Goal: Information Seeking & Learning: Check status

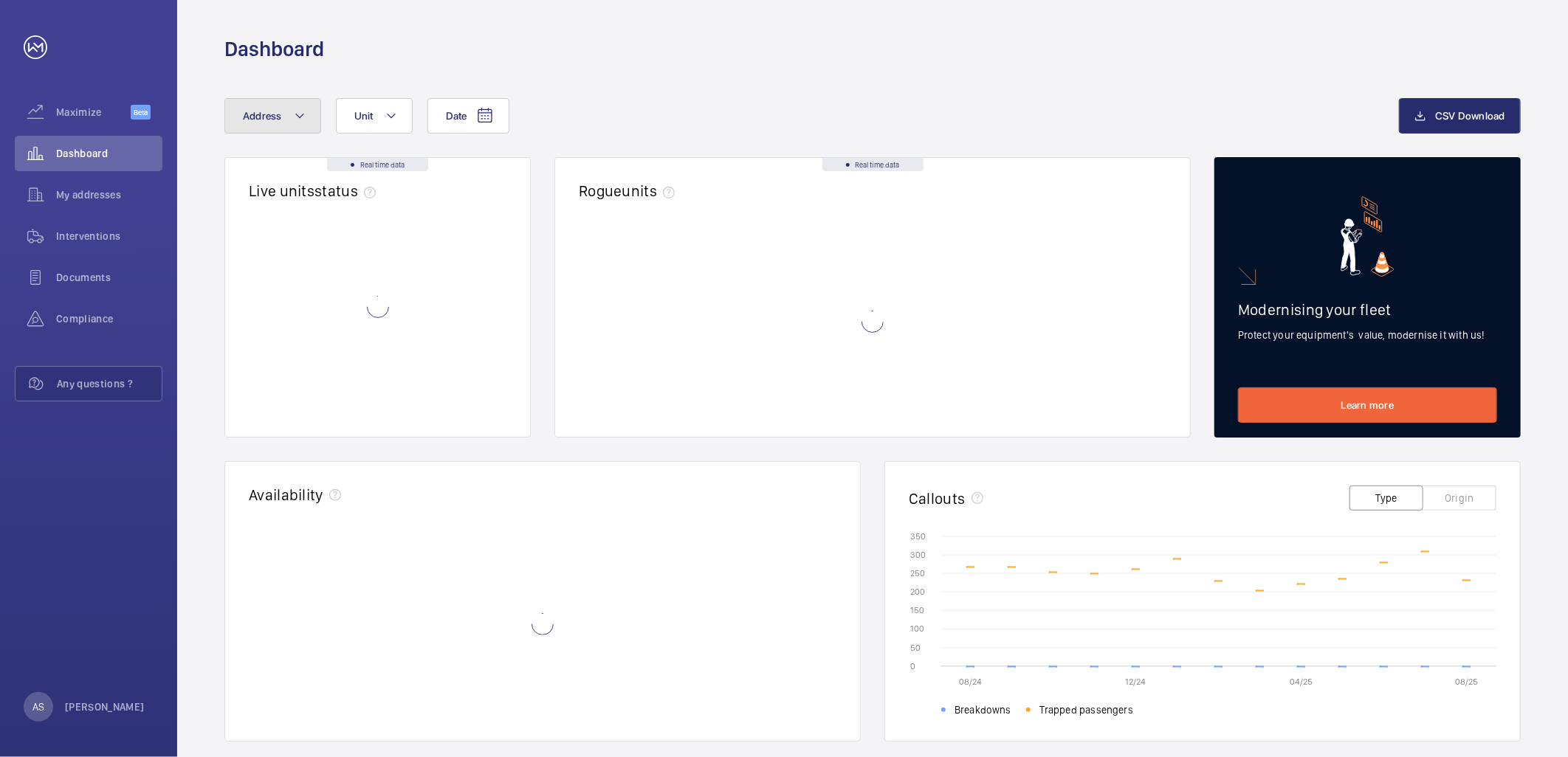
click at [275, 123] on button "Address" at bounding box center [272, 115] width 96 height 35
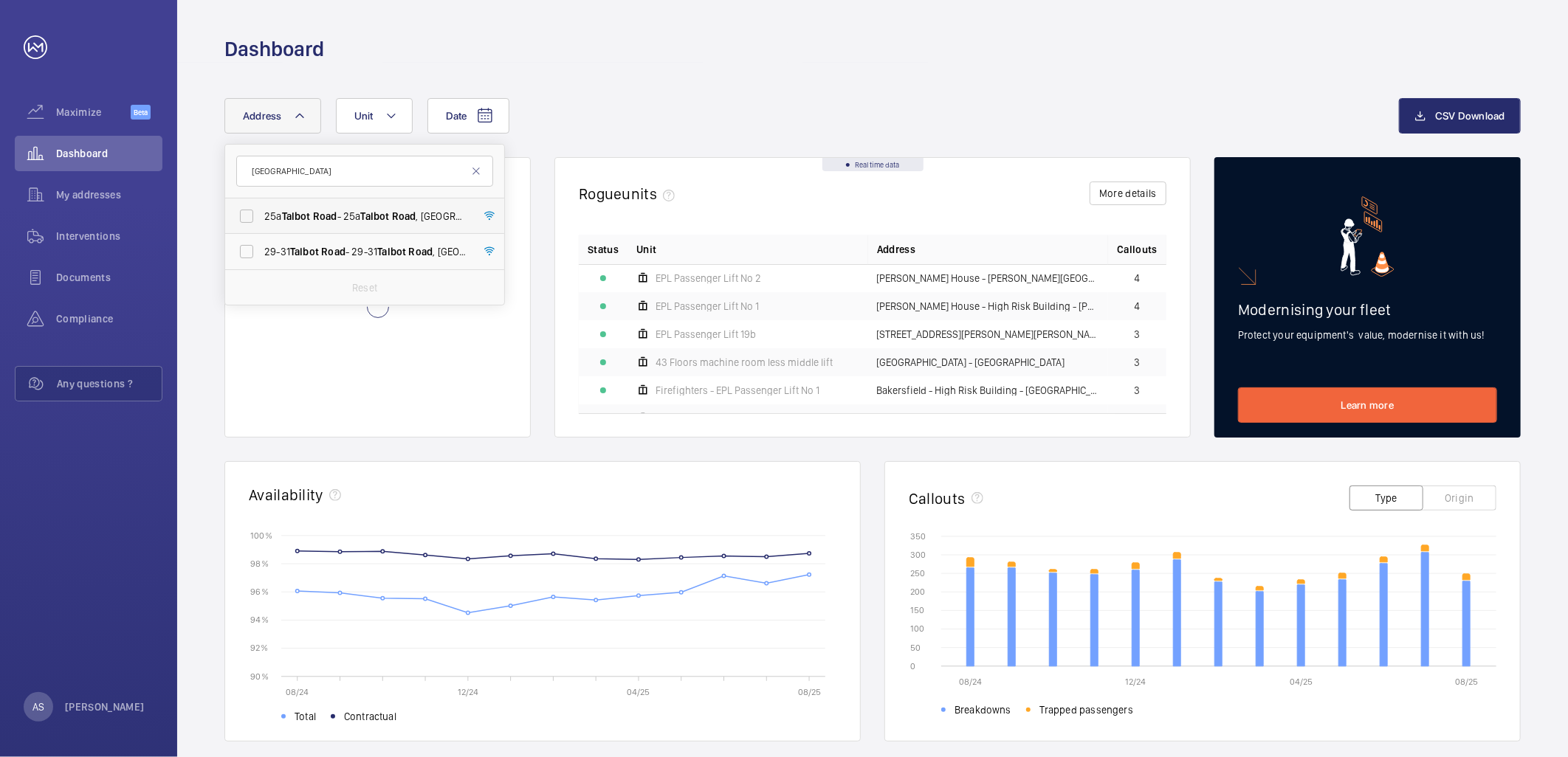
type input "Talbot road"
click at [318, 208] on label "25a Talbot Road - 25a Talbot Road , LONDON W2 5JF" at bounding box center [353, 215] width 256 height 35
click at [261, 208] on input "25a Talbot Road - 25a Talbot Road , LONDON W2 5JF" at bounding box center [246, 215] width 30 height 30
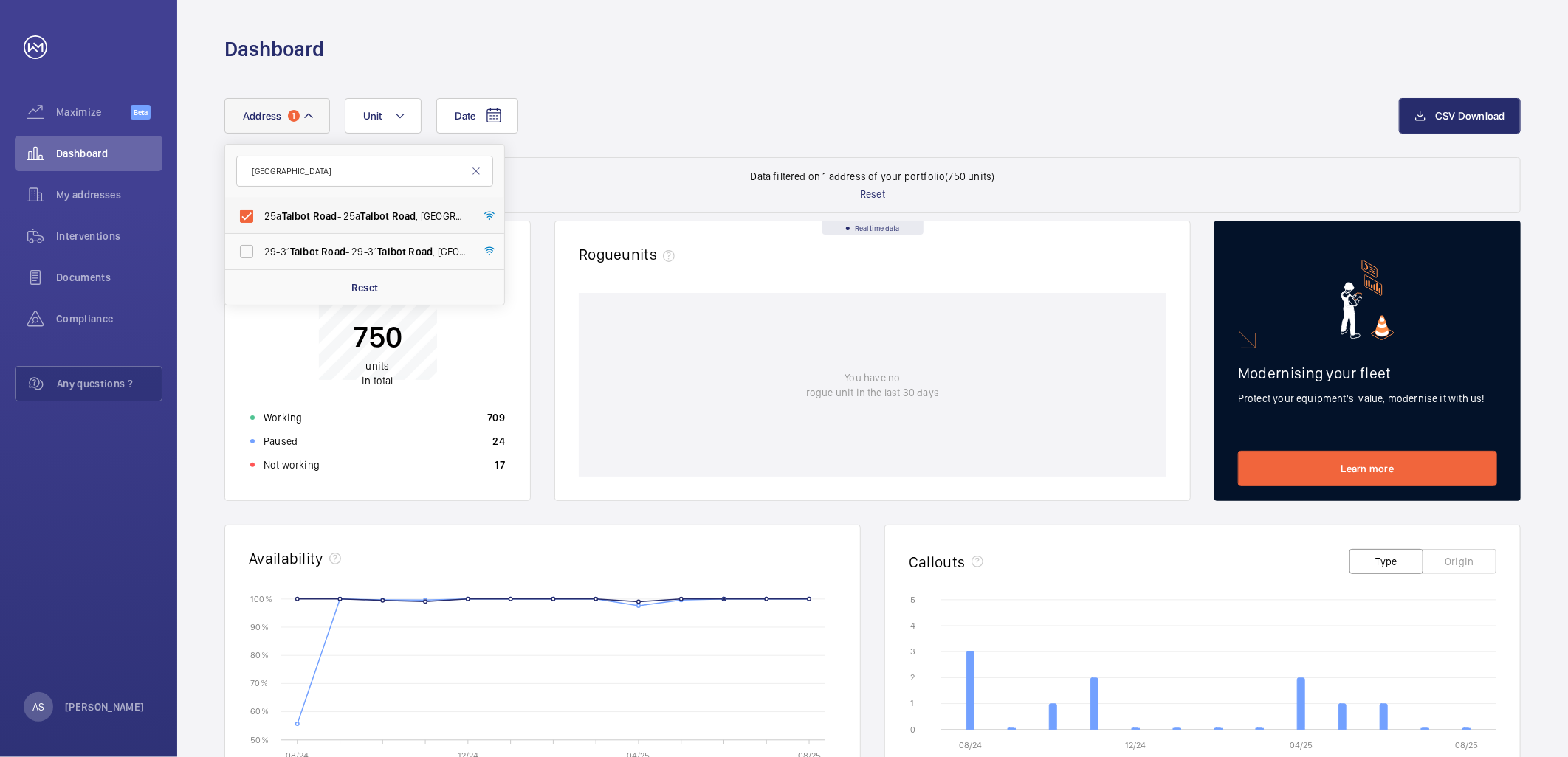
click at [336, 221] on span "Road" at bounding box center [325, 216] width 25 height 11
click at [261, 221] on input "25a Talbot Road - 25a Talbot Road , LONDON W2 5JF" at bounding box center [246, 215] width 30 height 30
checkbox input "false"
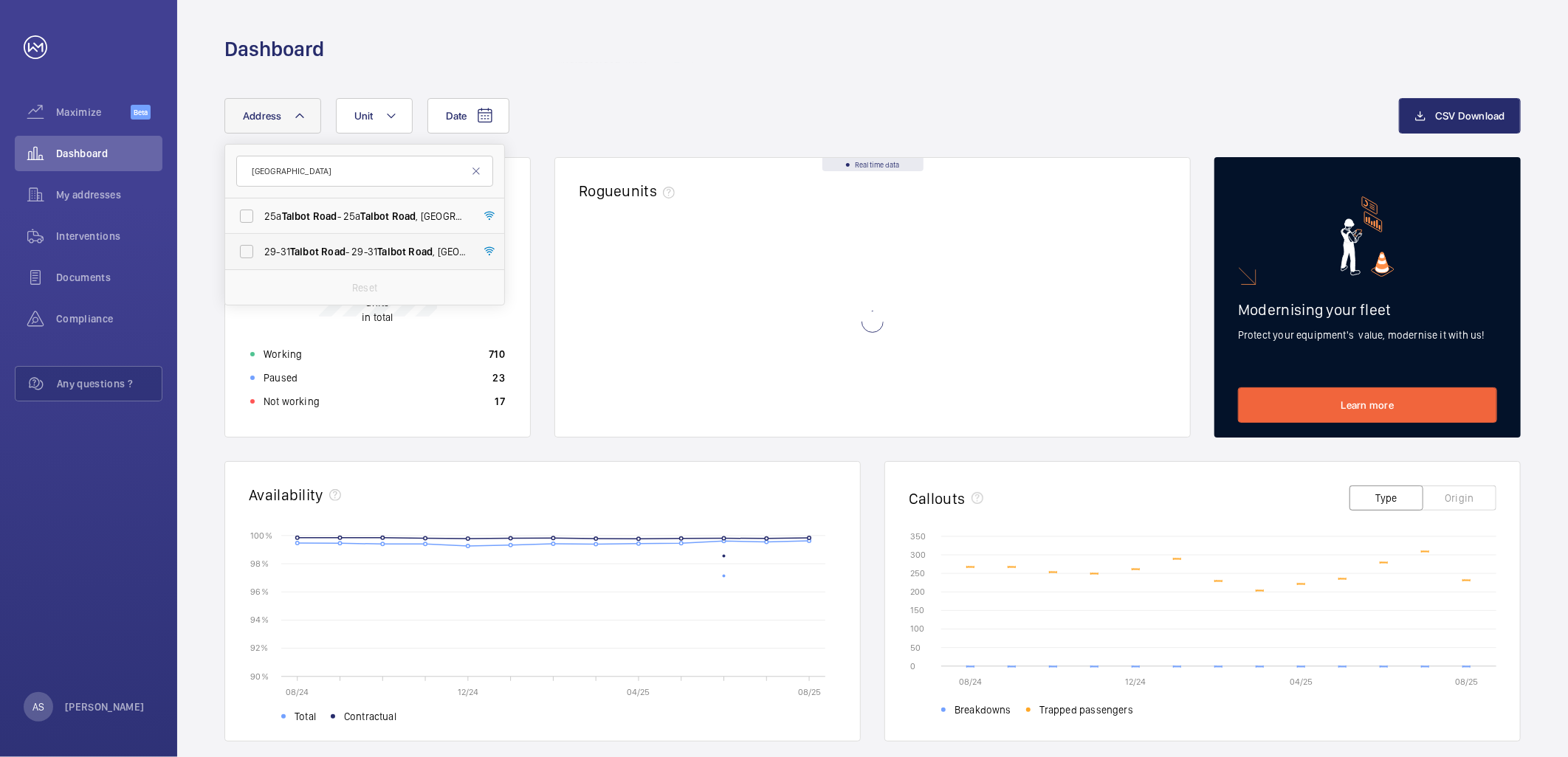
click at [316, 254] on span "Talbot" at bounding box center [304, 252] width 29 height 11
click at [261, 254] on input "29-31 Talbot Road - 29-31 Talbot Road , LONDON W2 5JG" at bounding box center [246, 252] width 30 height 30
checkbox input "true"
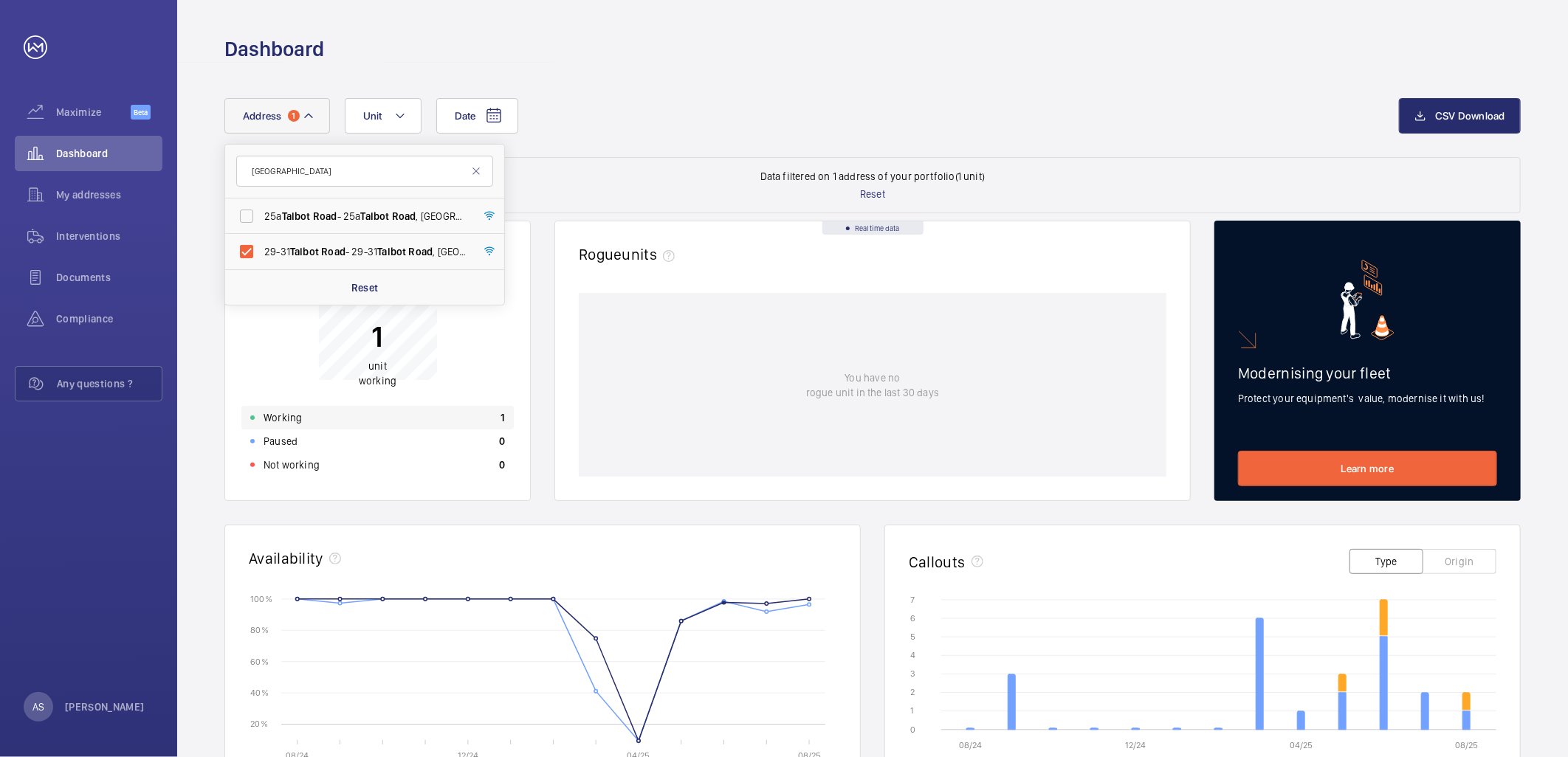
click at [438, 421] on div "Working 1" at bounding box center [377, 418] width 273 height 24
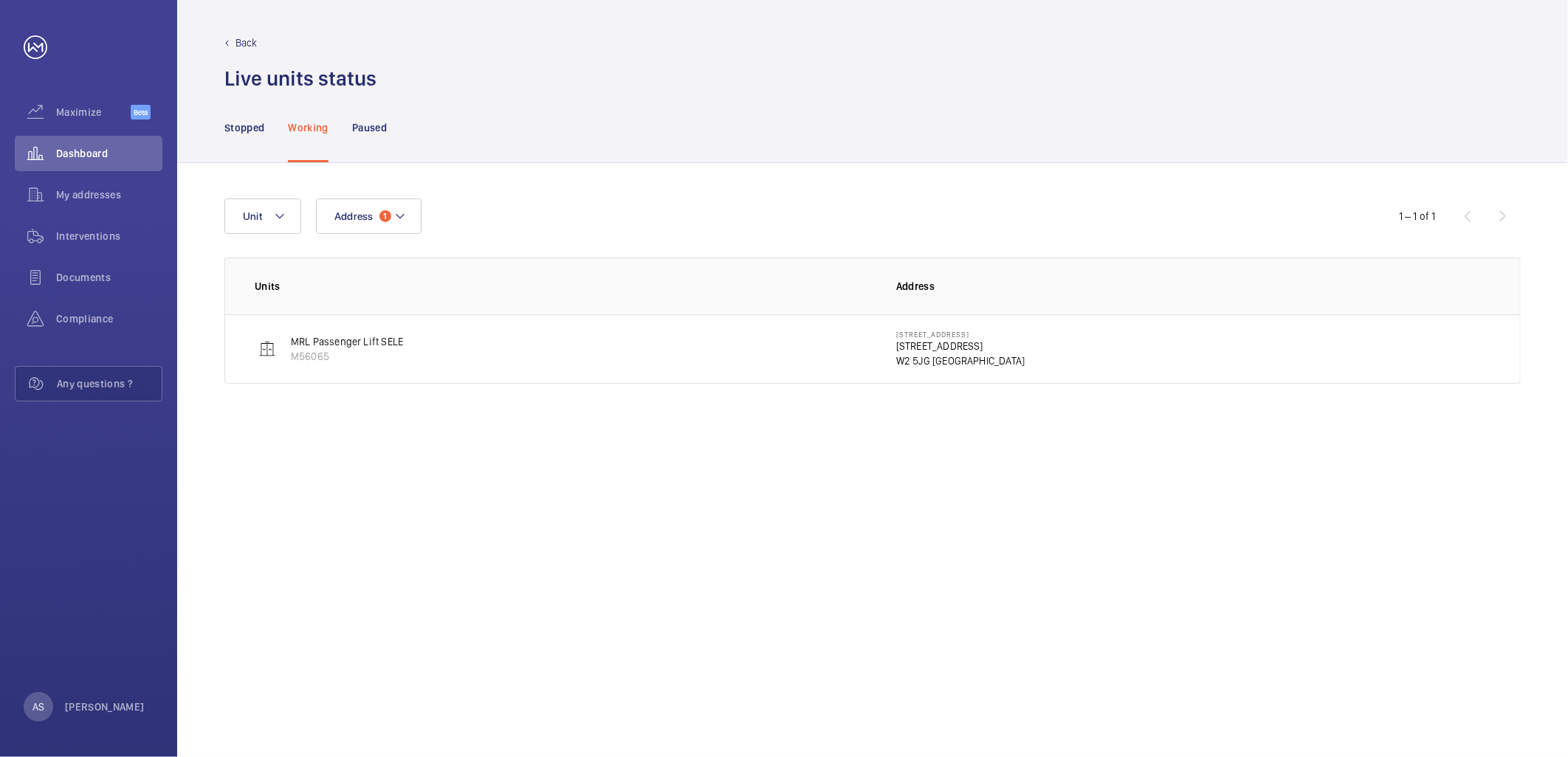
click at [909, 341] on p "29-31 Talbot Road" at bounding box center [960, 345] width 129 height 14
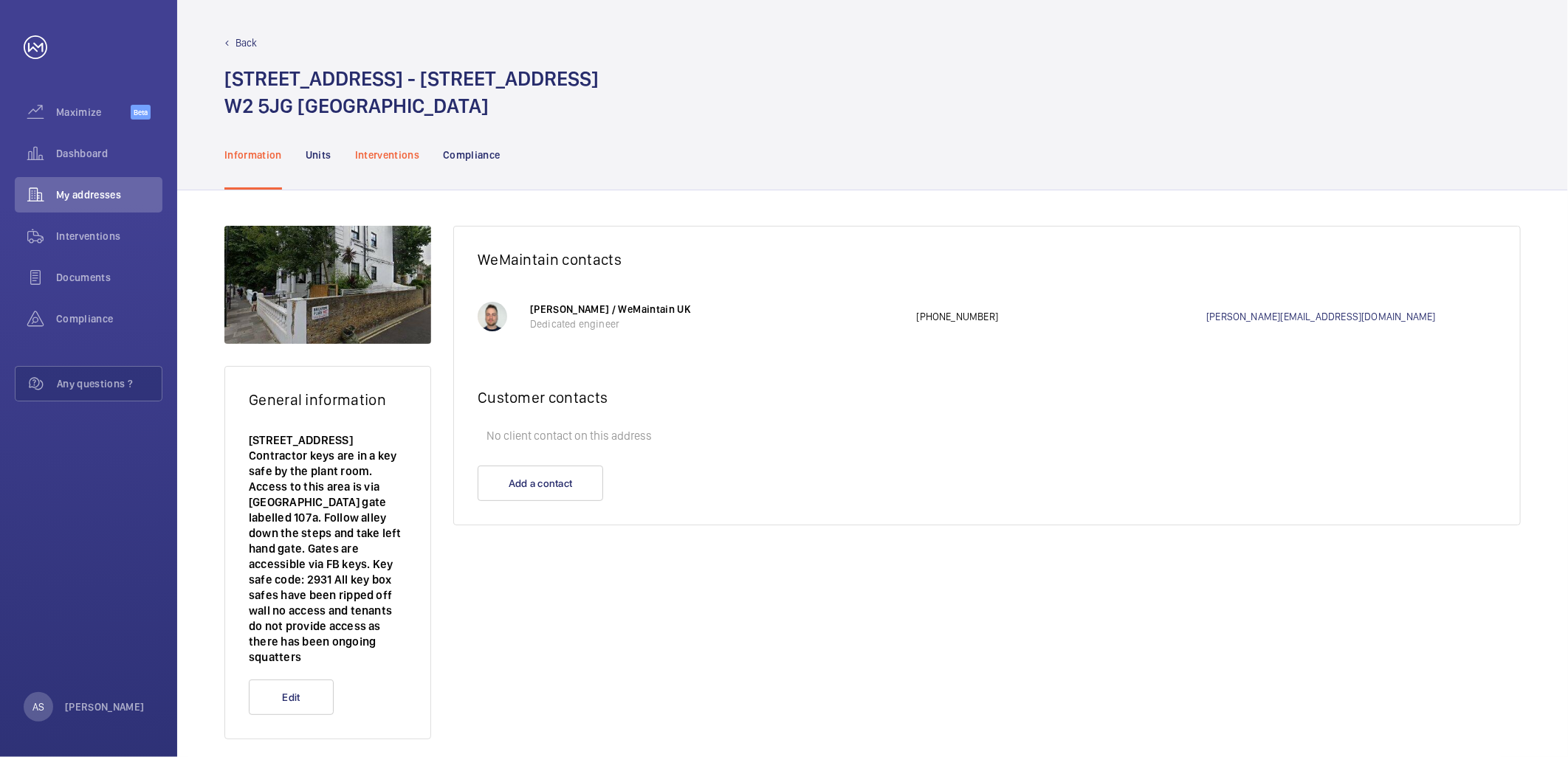
click at [379, 146] on div "Interventions" at bounding box center [387, 154] width 65 height 71
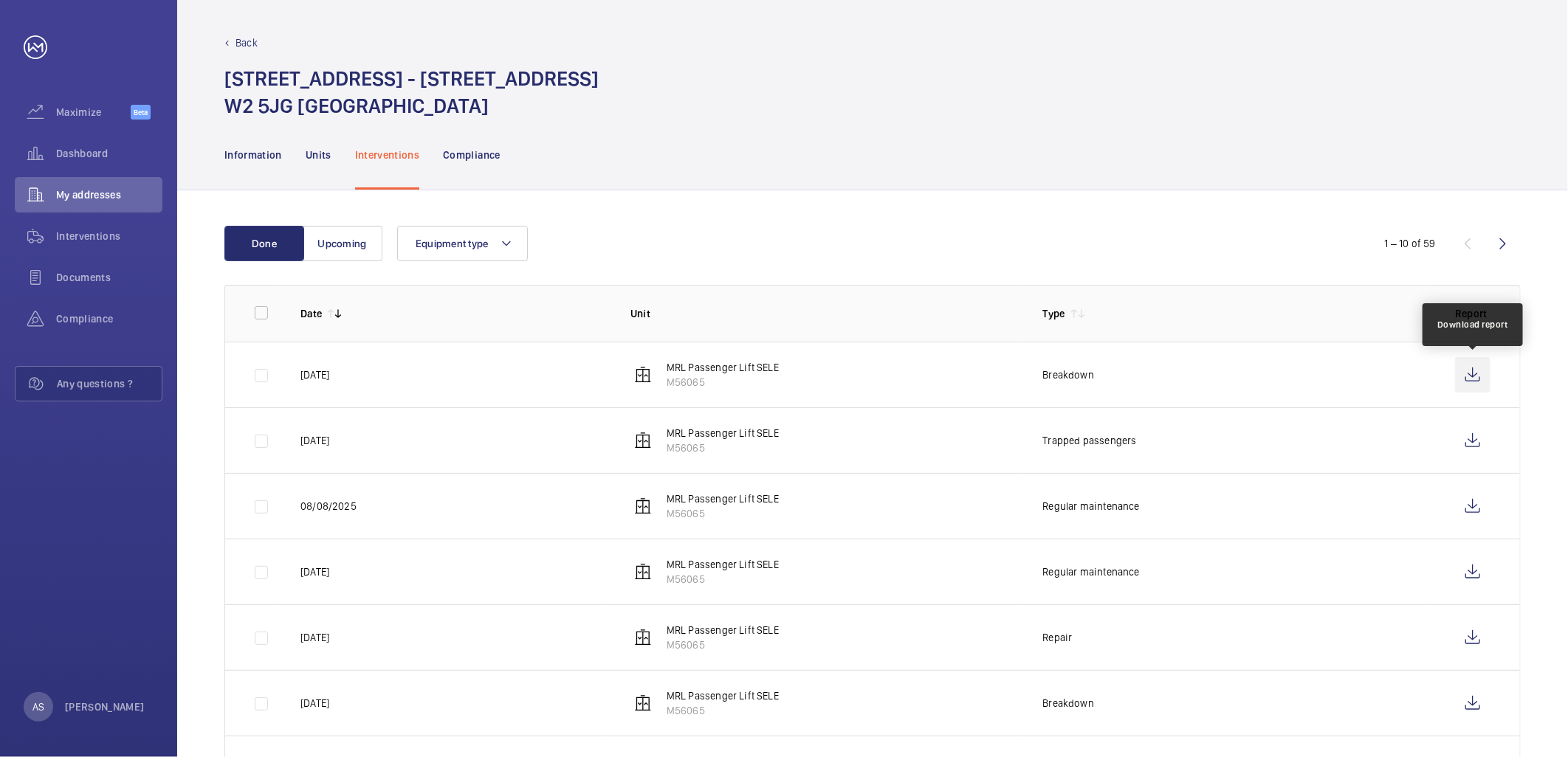
click at [1489, 371] on wm-front-icon-button at bounding box center [1472, 375] width 35 height 35
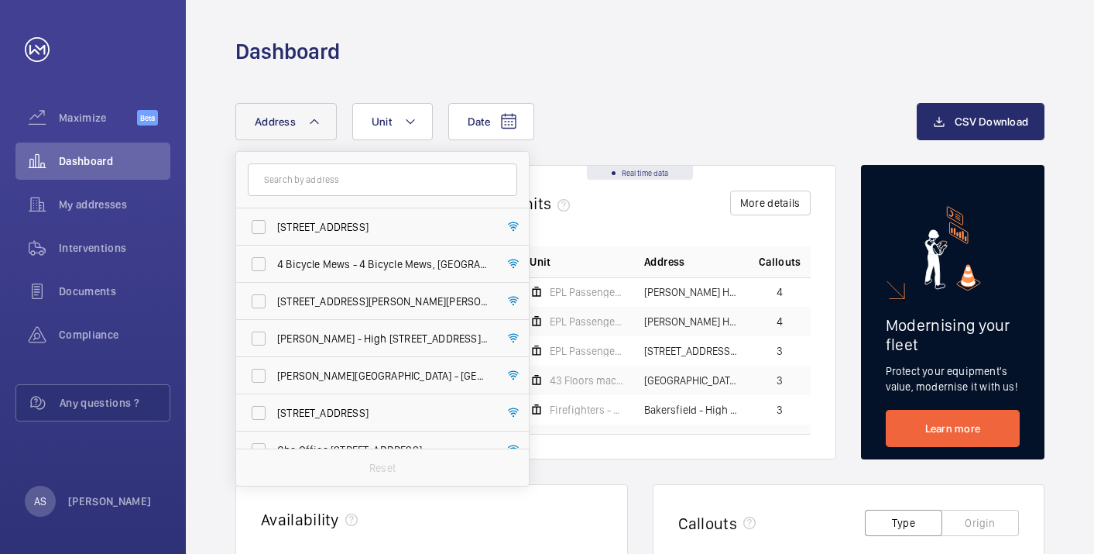
click at [279, 180] on input "text" at bounding box center [382, 179] width 269 height 33
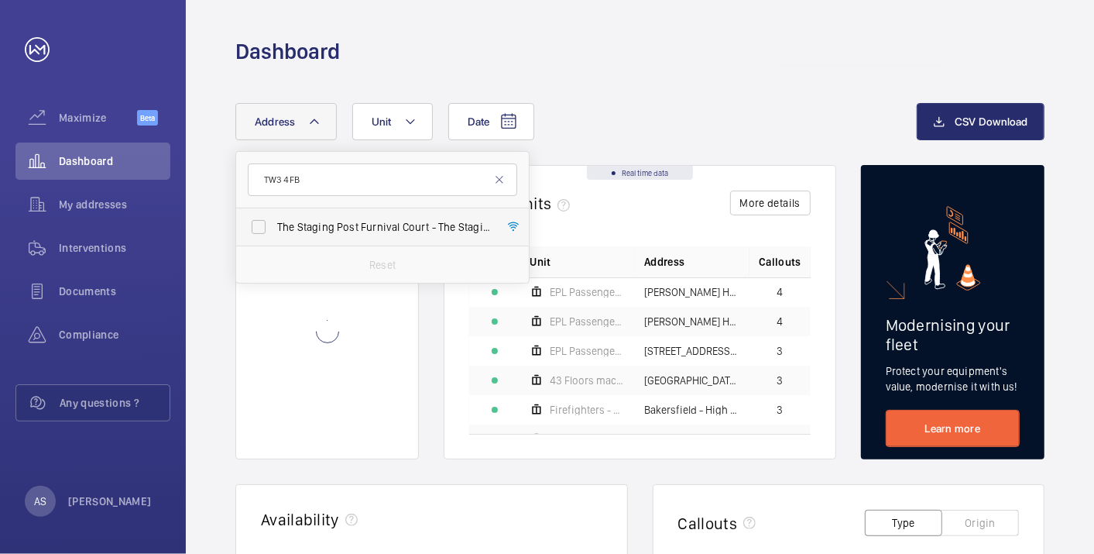
type input "TW3 4FB"
click at [312, 221] on span "The Staging Post Furnival Court - The Staging Post [STREET_ADDRESS]" at bounding box center [383, 226] width 213 height 15
click at [274, 221] on input "The Staging Post Furnival Court - The Staging Post [STREET_ADDRESS]" at bounding box center [258, 226] width 31 height 31
checkbox input "true"
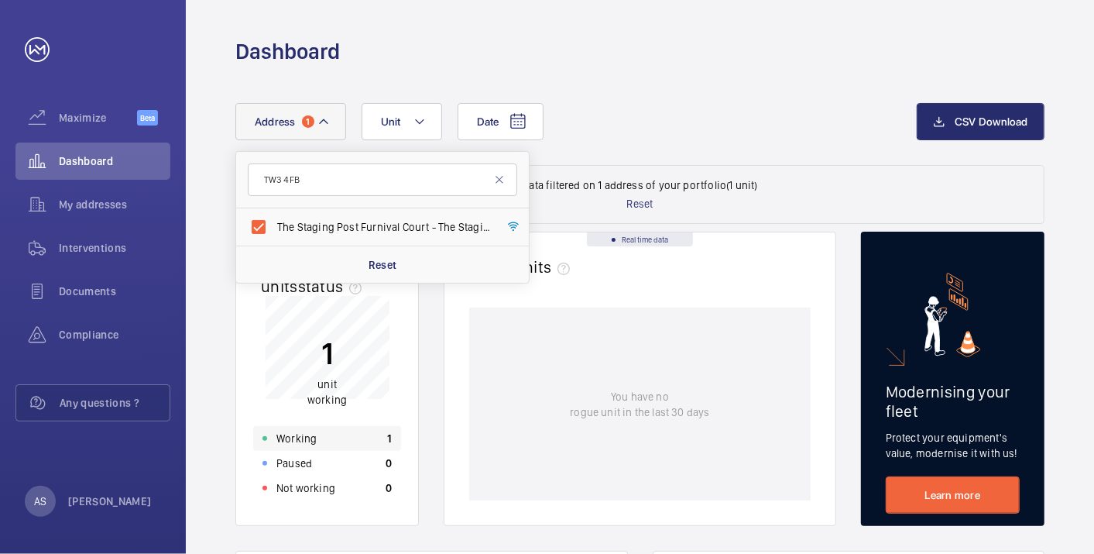
click at [348, 447] on div "Working 1" at bounding box center [327, 438] width 148 height 25
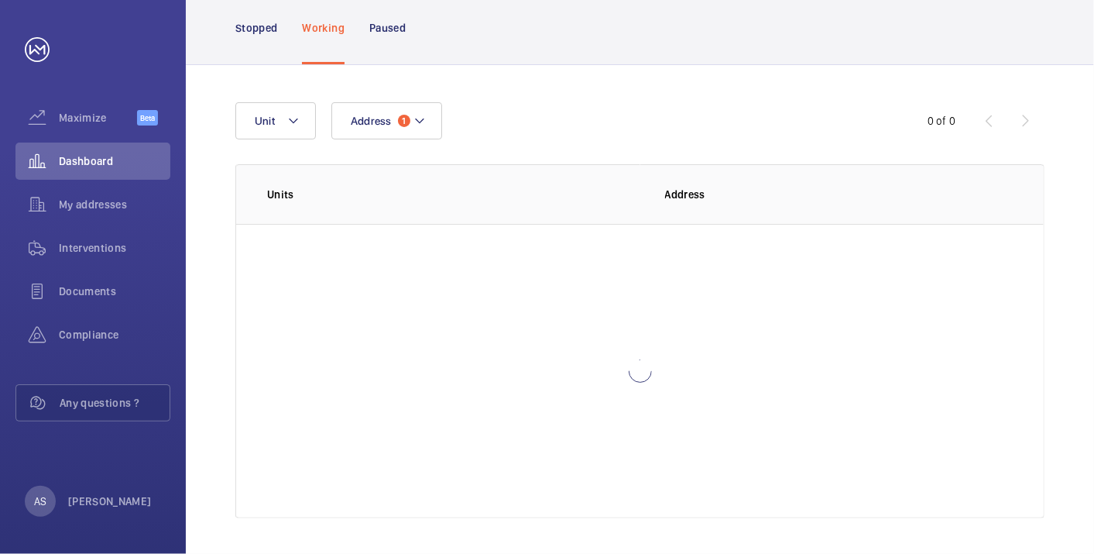
scroll to position [106, 0]
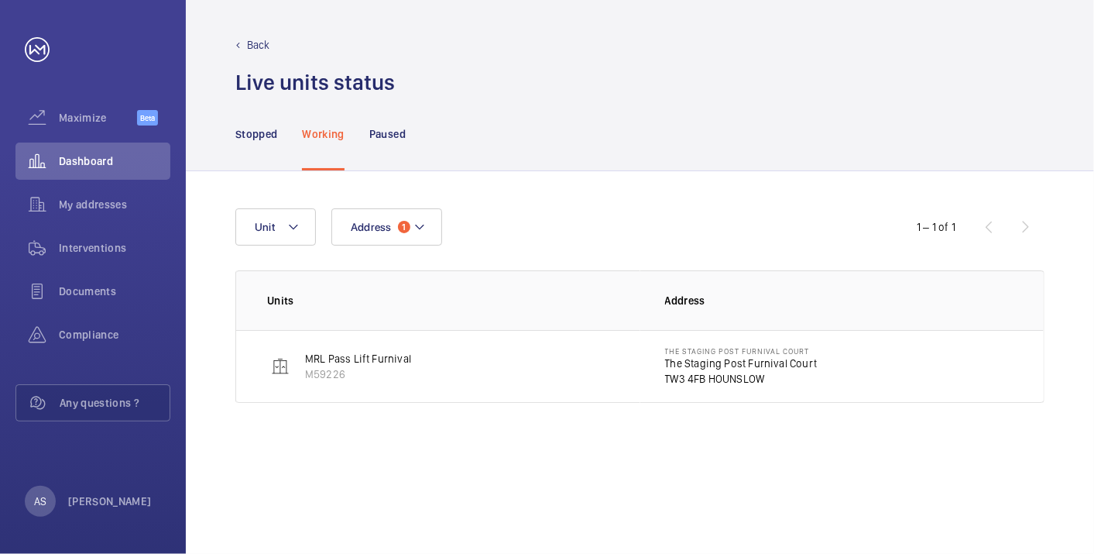
click at [699, 357] on p "The Staging Post Furnival Court" at bounding box center [741, 362] width 153 height 15
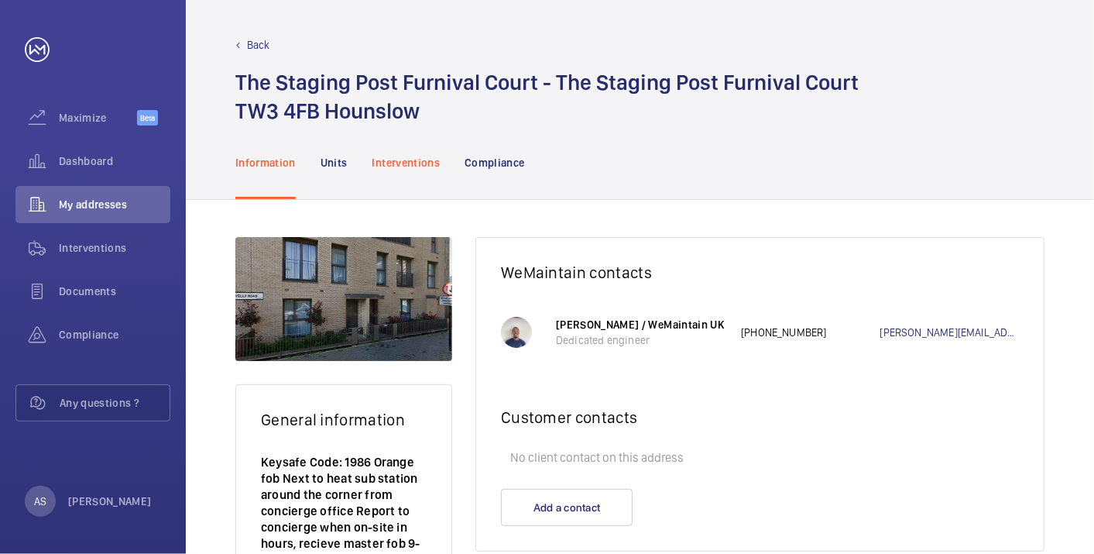
click at [424, 166] on p "Interventions" at bounding box center [406, 162] width 68 height 15
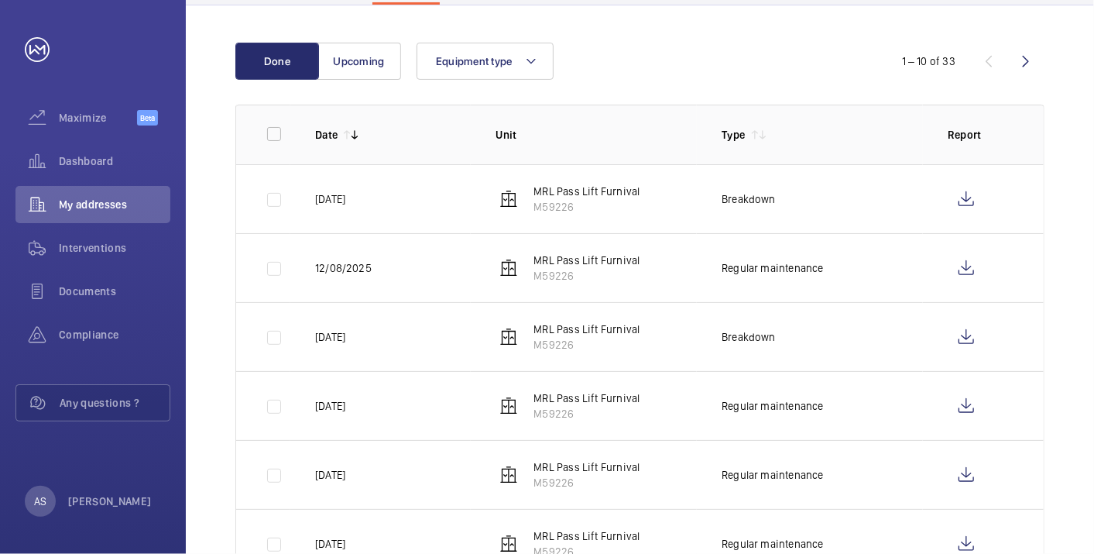
scroll to position [172, 0]
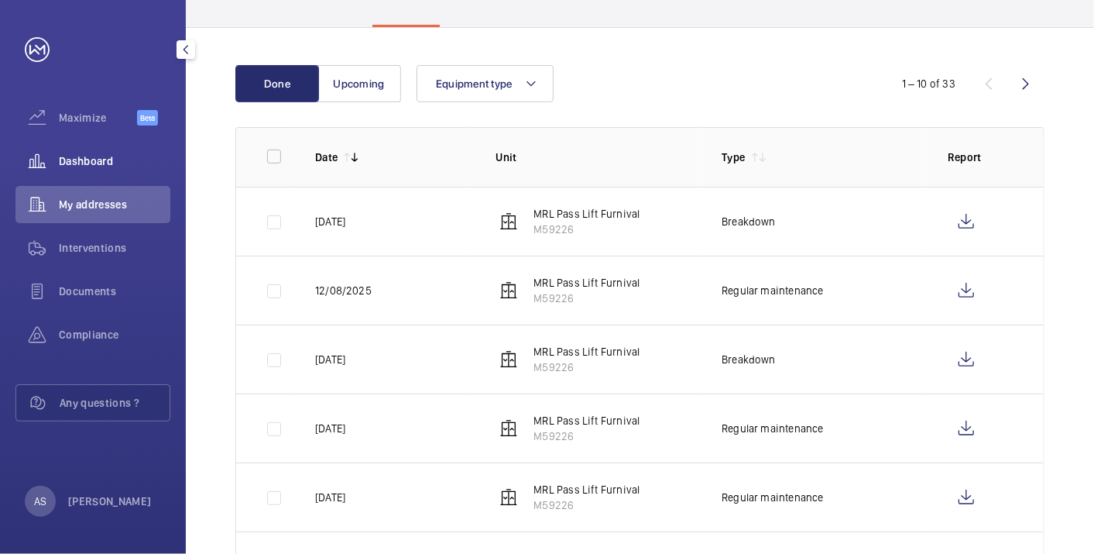
click at [70, 155] on span "Dashboard" at bounding box center [114, 160] width 111 height 15
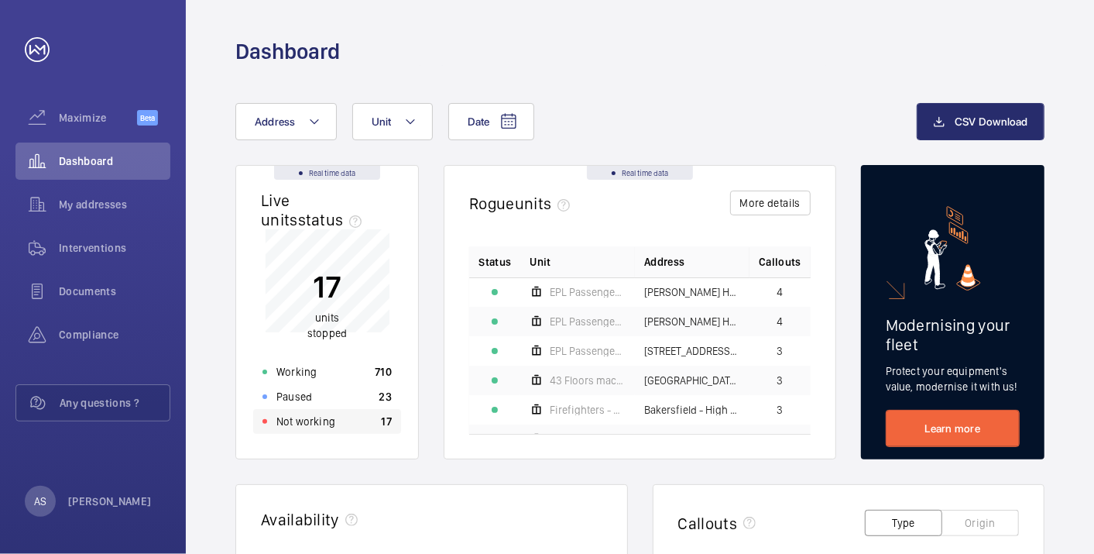
click at [322, 417] on p "Not working" at bounding box center [305, 420] width 59 height 15
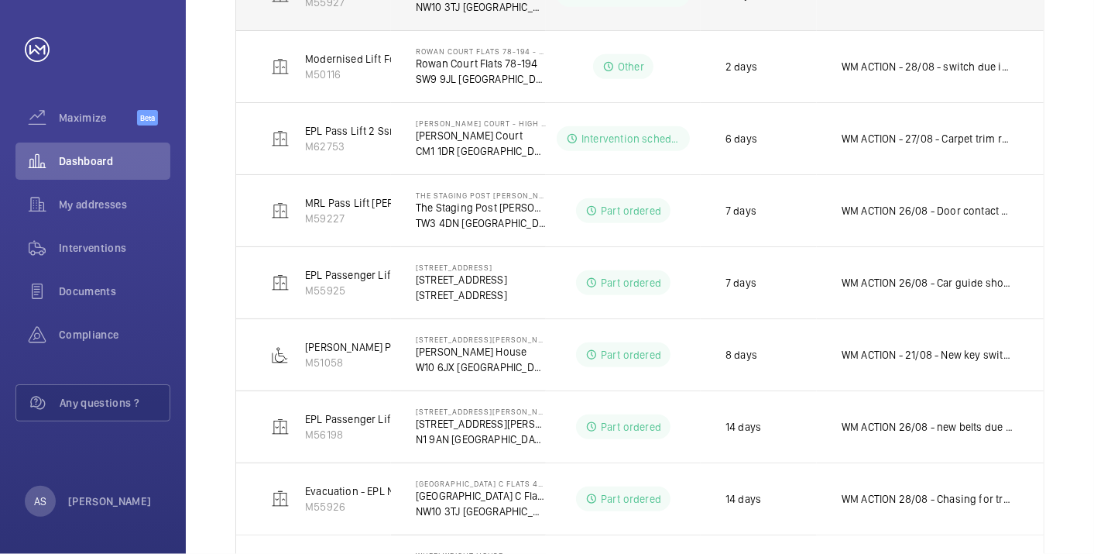
scroll to position [602, 0]
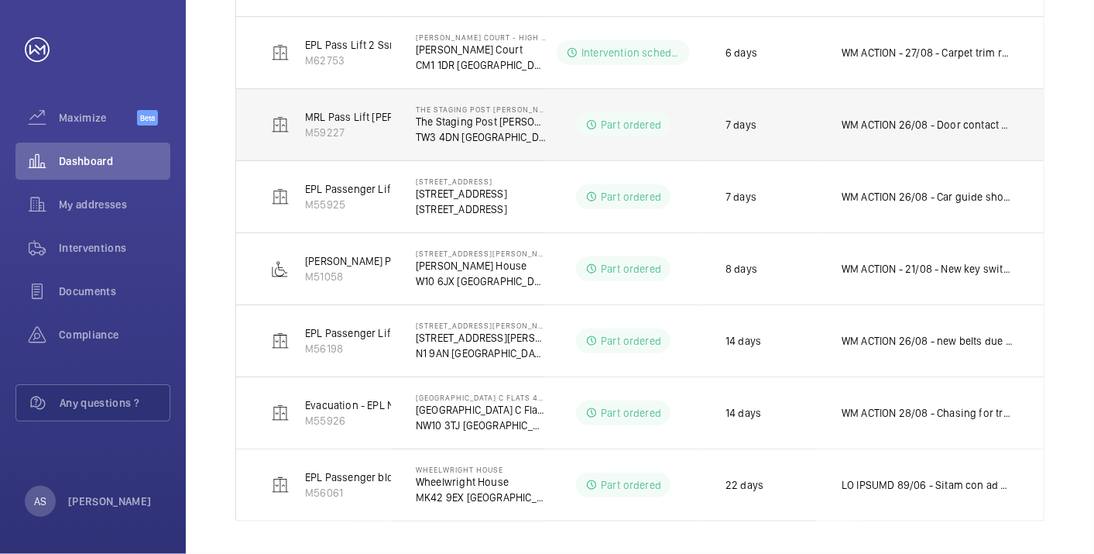
click at [893, 137] on td "WM ACTION 26/08 - Door contact due in [DATE] - Part on order ETA TBC. WM ACTION…" at bounding box center [930, 124] width 227 height 72
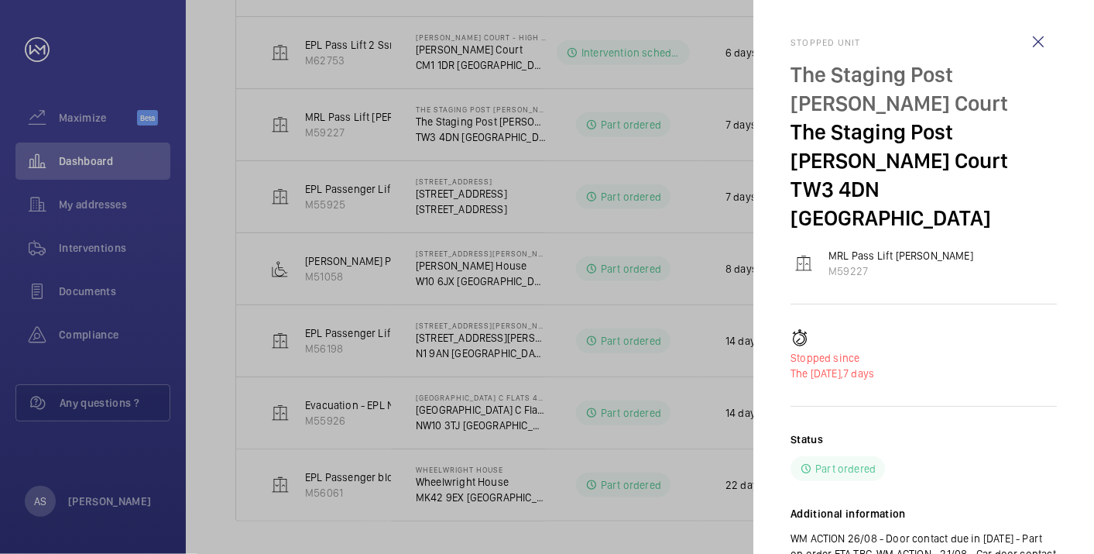
click at [91, 165] on div at bounding box center [547, 277] width 1094 height 554
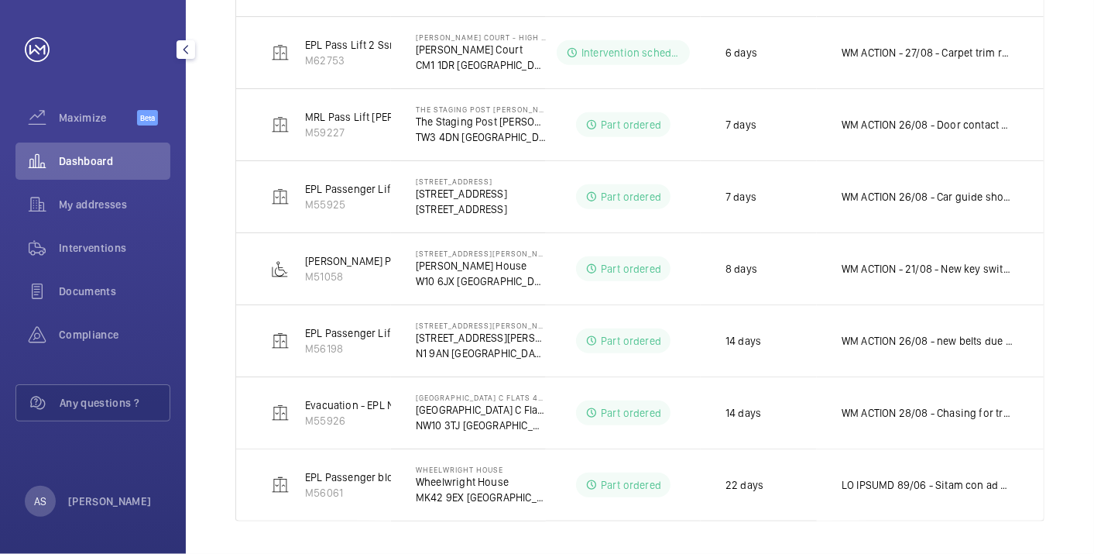
drag, startPoint x: 114, startPoint y: 156, endPoint x: 152, endPoint y: 148, distance: 38.9
click at [112, 156] on span "Dashboard" at bounding box center [114, 160] width 111 height 15
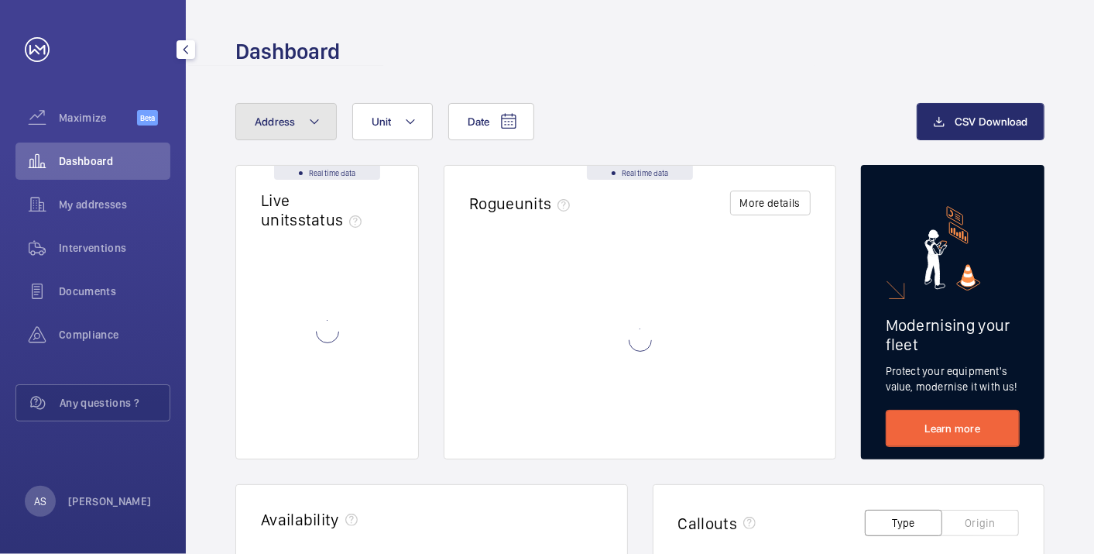
click at [279, 124] on span "Address" at bounding box center [275, 121] width 41 height 12
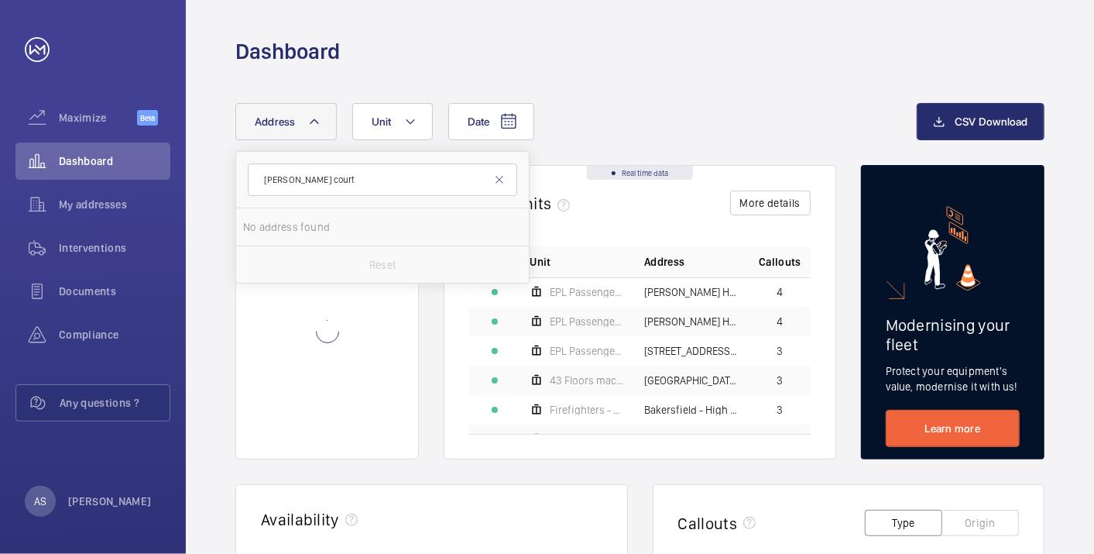
type input "[PERSON_NAME] court"
click at [374, 227] on span "Court" at bounding box center [388, 227] width 28 height 12
click at [274, 227] on input "[STREET_ADDRESS][PERSON_NAME][PERSON_NAME]" at bounding box center [258, 226] width 31 height 31
checkbox input "true"
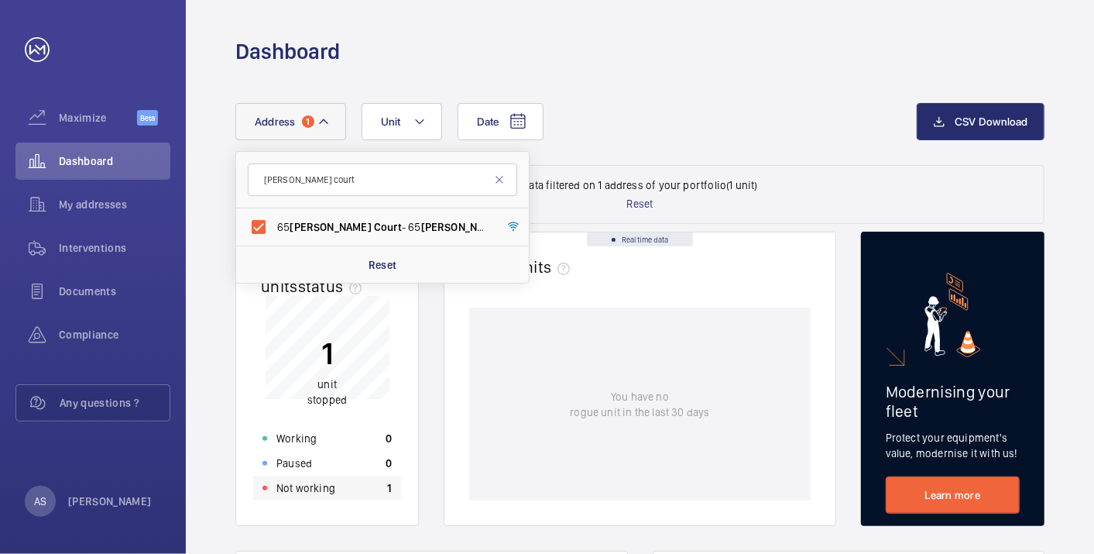
click at [341, 496] on div "Not working 1" at bounding box center [327, 487] width 148 height 25
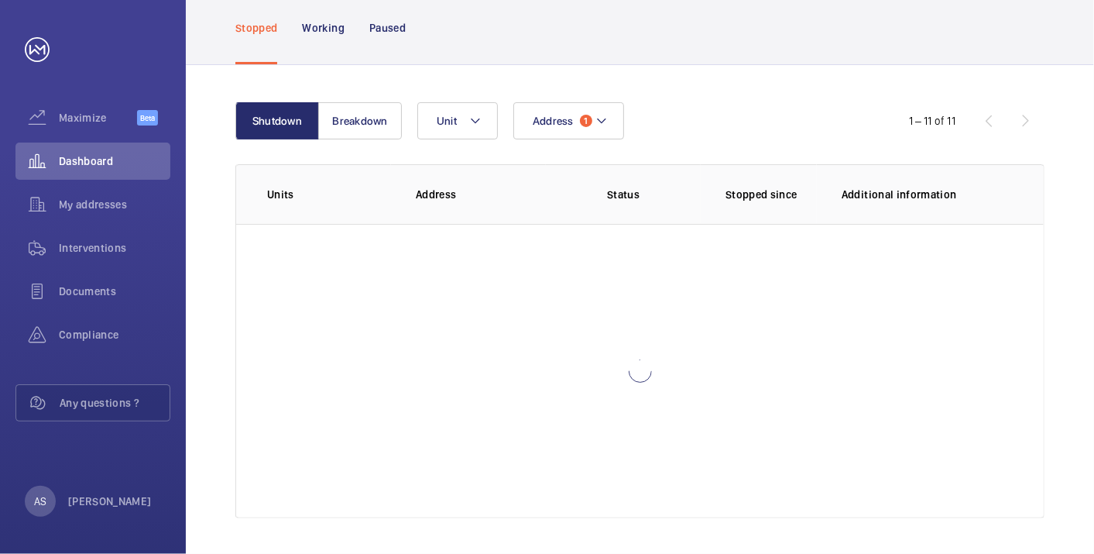
scroll to position [106, 0]
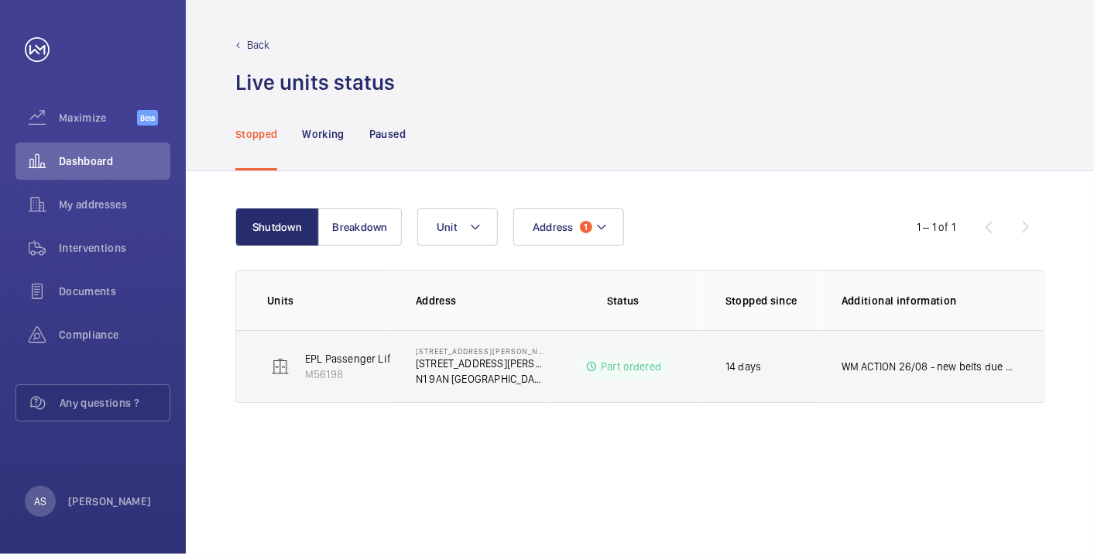
click at [953, 372] on p "WM ACTION 26/08 - new belts due in [DATE] 22.08 - Scaffolding has been done, Be…" at bounding box center [927, 365] width 171 height 15
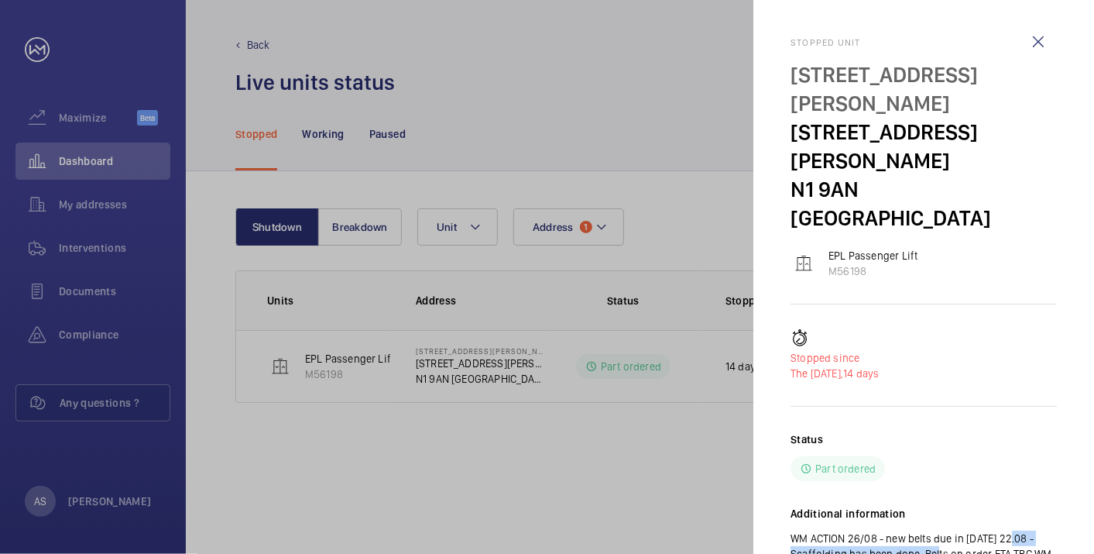
drag, startPoint x: 996, startPoint y: 451, endPoint x: 933, endPoint y: 459, distance: 64.0
click at [702, 489] on div at bounding box center [547, 277] width 1094 height 554
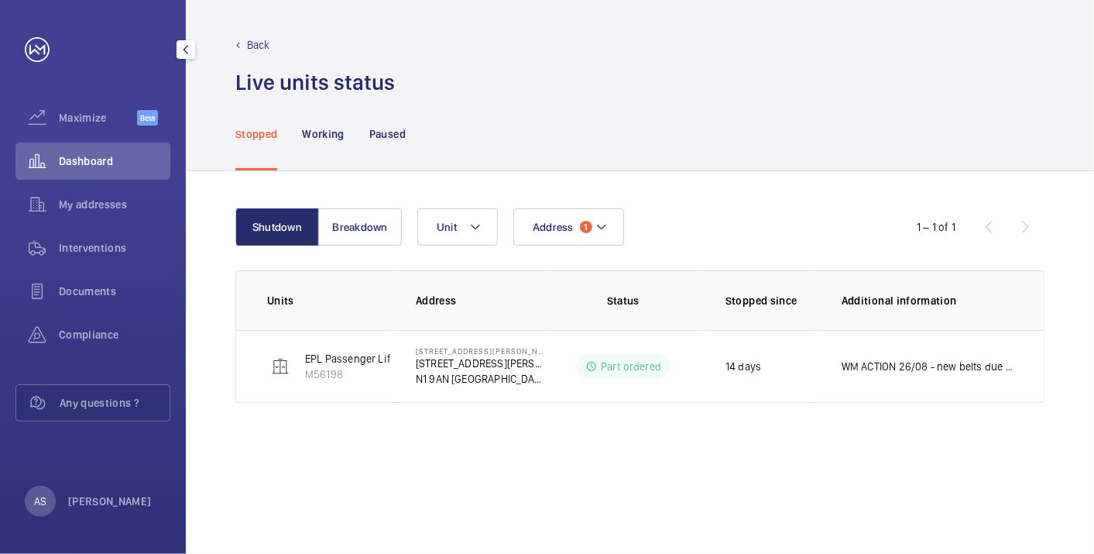
click at [112, 159] on span "Dashboard" at bounding box center [114, 160] width 111 height 15
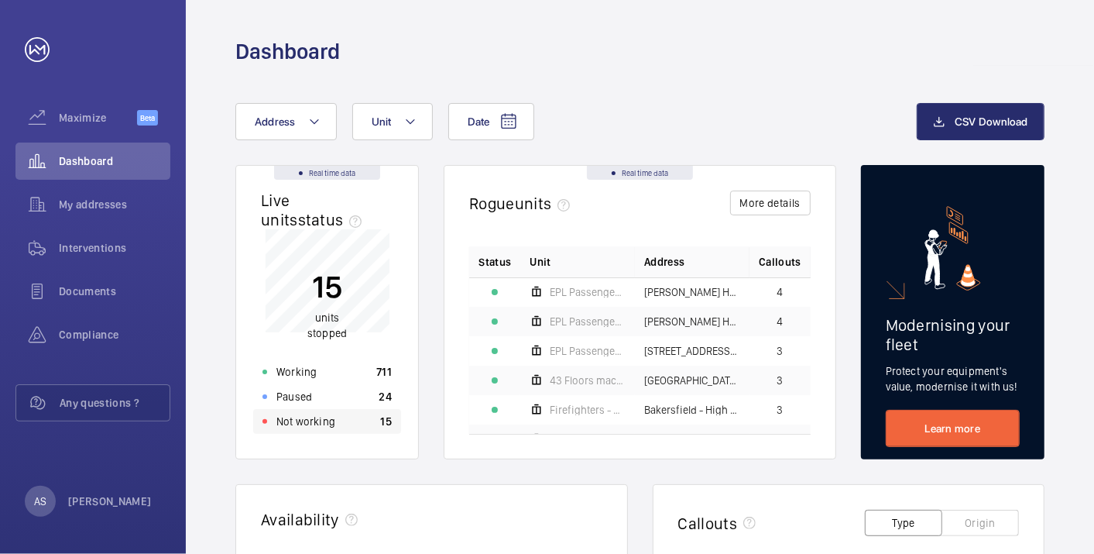
click at [372, 425] on div "Not working 15" at bounding box center [327, 421] width 148 height 25
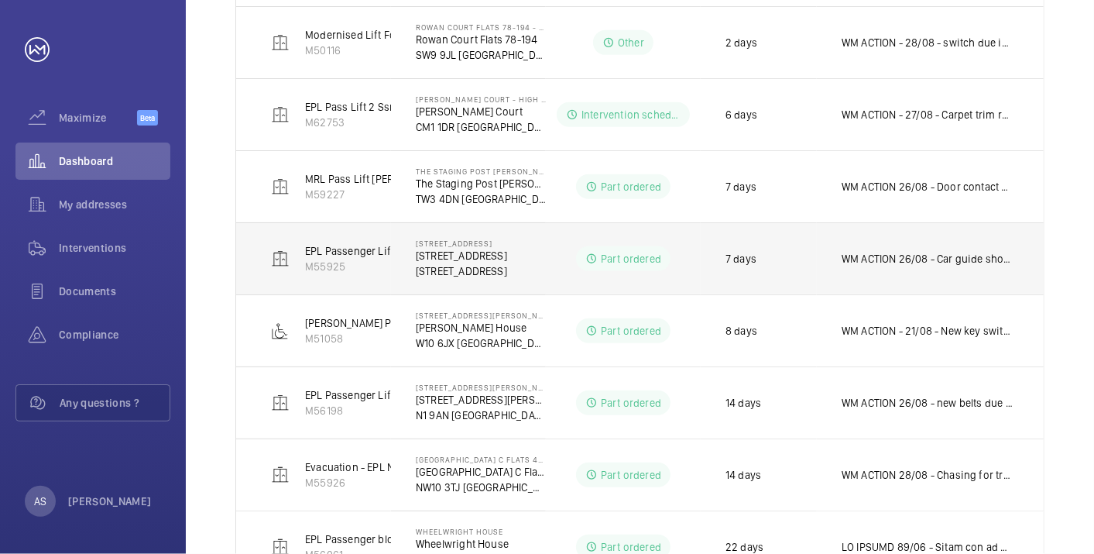
scroll to position [429, 0]
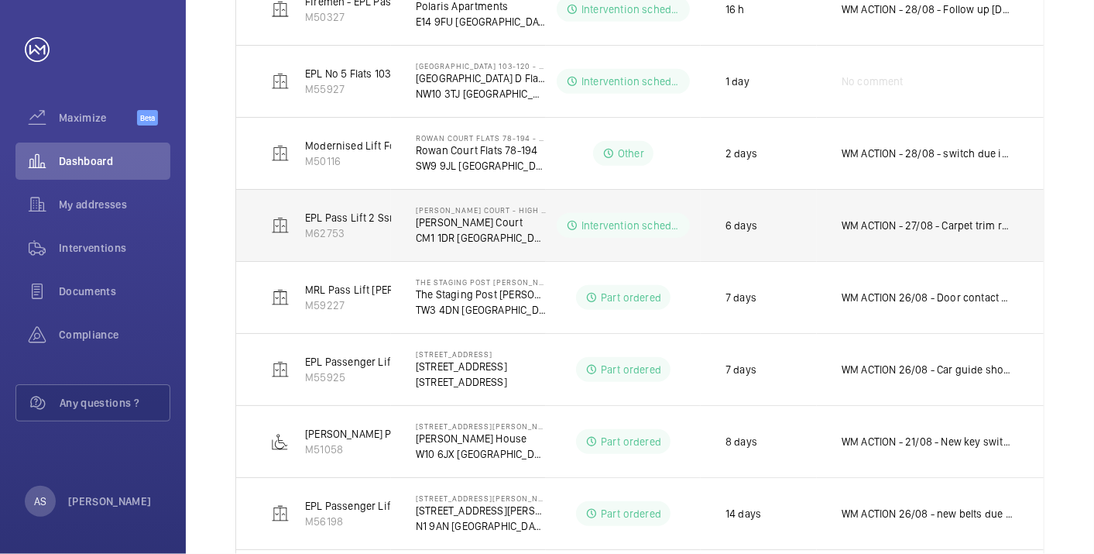
click at [909, 225] on p "WM ACTION - 27/08 - Carpet trim required, to be made up" at bounding box center [927, 225] width 171 height 15
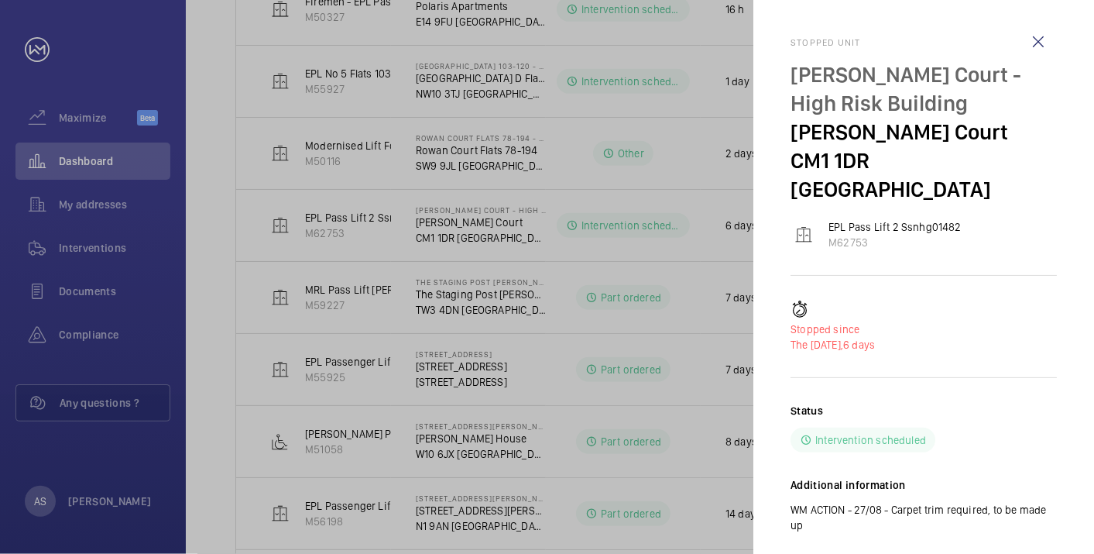
click at [896, 502] on p "WM ACTION - 27/08 - Carpet trim required, to be made up" at bounding box center [924, 517] width 266 height 31
drag, startPoint x: 888, startPoint y: 483, endPoint x: 977, endPoint y: 492, distance: 89.4
click at [977, 502] on p "WM ACTION - 27/08 - Carpet trim required, to be made up" at bounding box center [924, 517] width 266 height 31
drag, startPoint x: 977, startPoint y: 492, endPoint x: 955, endPoint y: 495, distance: 21.9
click at [955, 502] on p "WM ACTION - 27/08 - Carpet trim required, to be made up" at bounding box center [924, 517] width 266 height 31
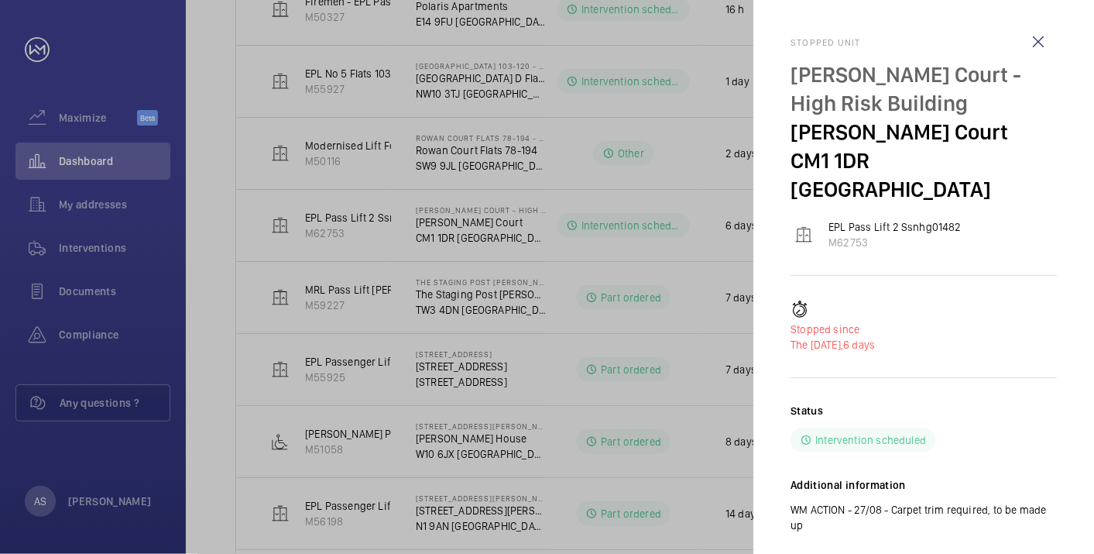
click at [877, 144] on p "[PERSON_NAME] Court" at bounding box center [924, 132] width 266 height 29
click at [657, 258] on div at bounding box center [547, 277] width 1094 height 554
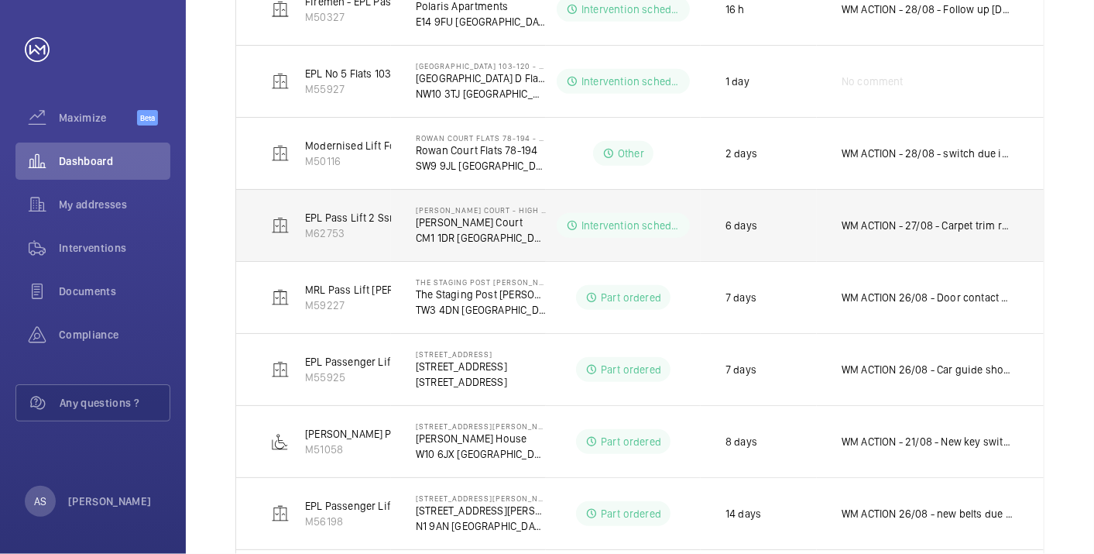
click at [892, 224] on p "WM ACTION - 27/08 - Carpet trim required, to be made up" at bounding box center [927, 225] width 171 height 15
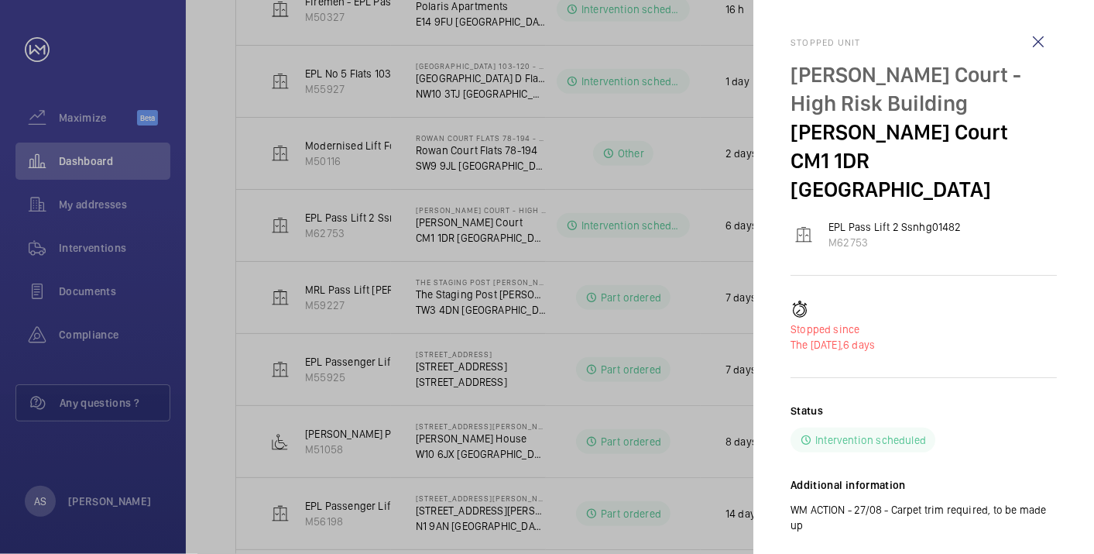
click at [547, 228] on div at bounding box center [547, 277] width 1094 height 554
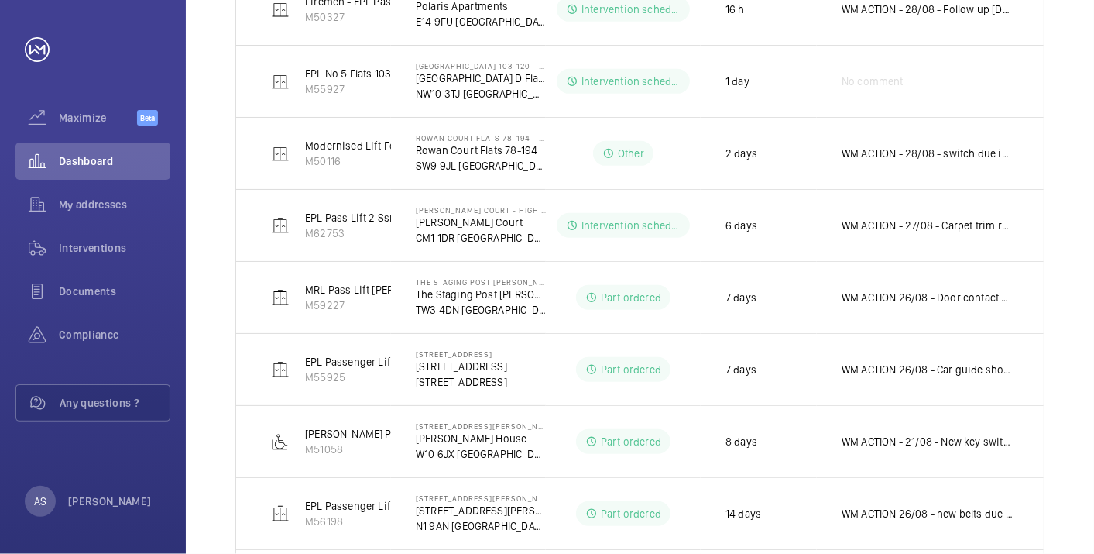
click at [451, 228] on div at bounding box center [547, 277] width 1094 height 554
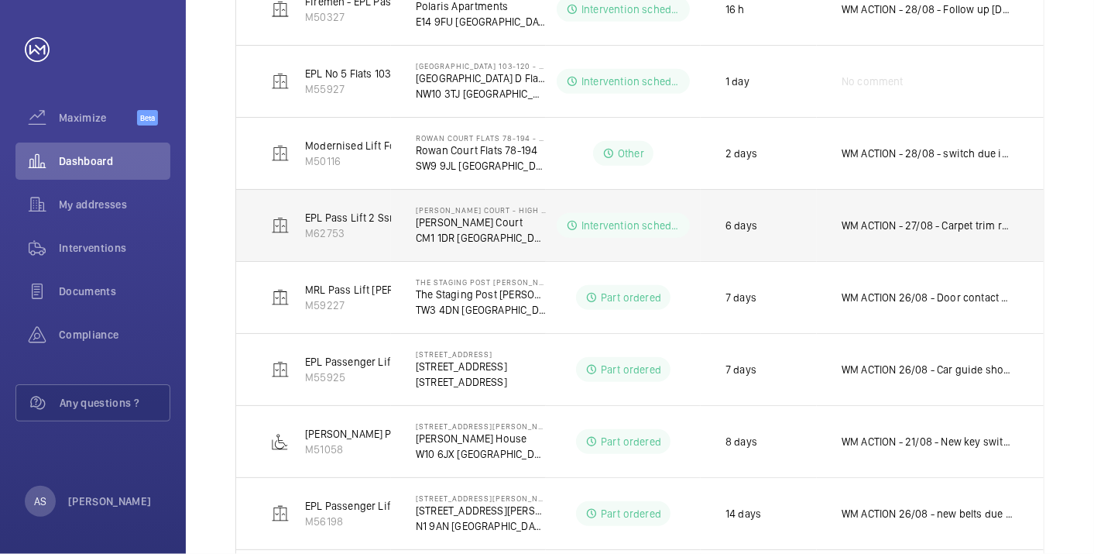
click at [436, 219] on p "[PERSON_NAME] Court" at bounding box center [481, 221] width 130 height 15
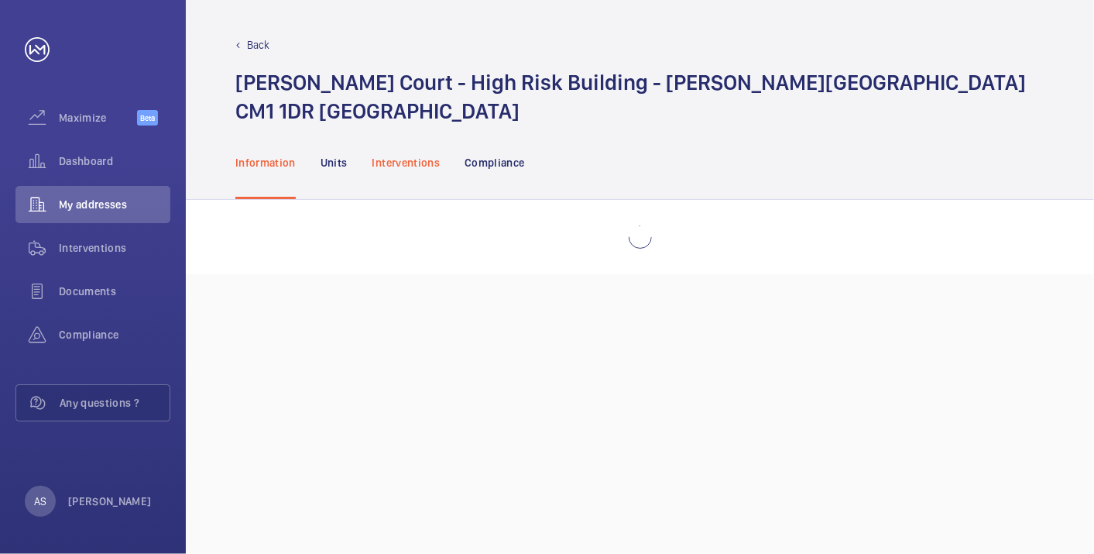
click at [422, 153] on div "Interventions" at bounding box center [406, 162] width 68 height 74
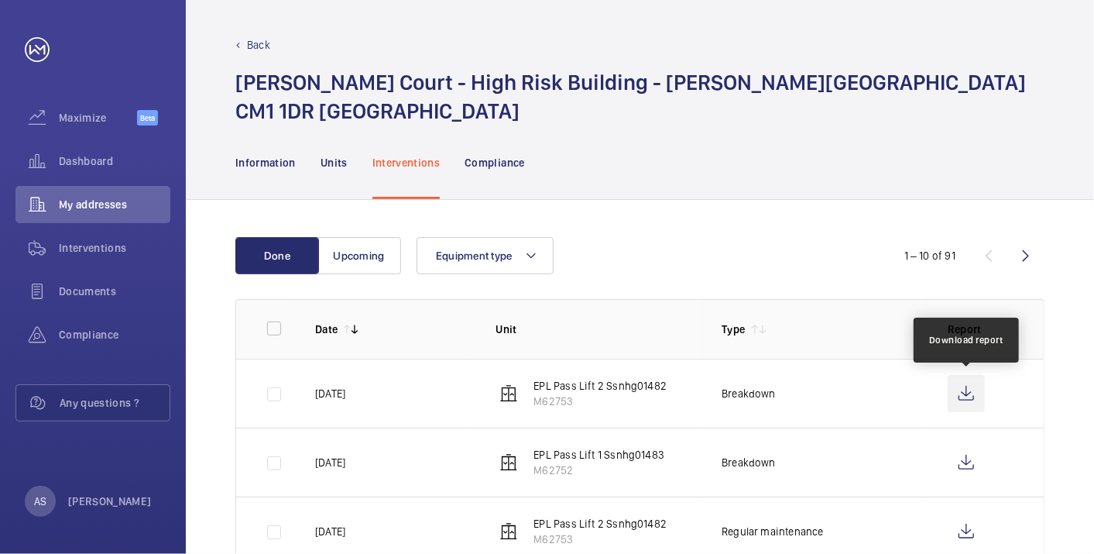
click at [955, 396] on wm-front-icon-button at bounding box center [966, 393] width 37 height 37
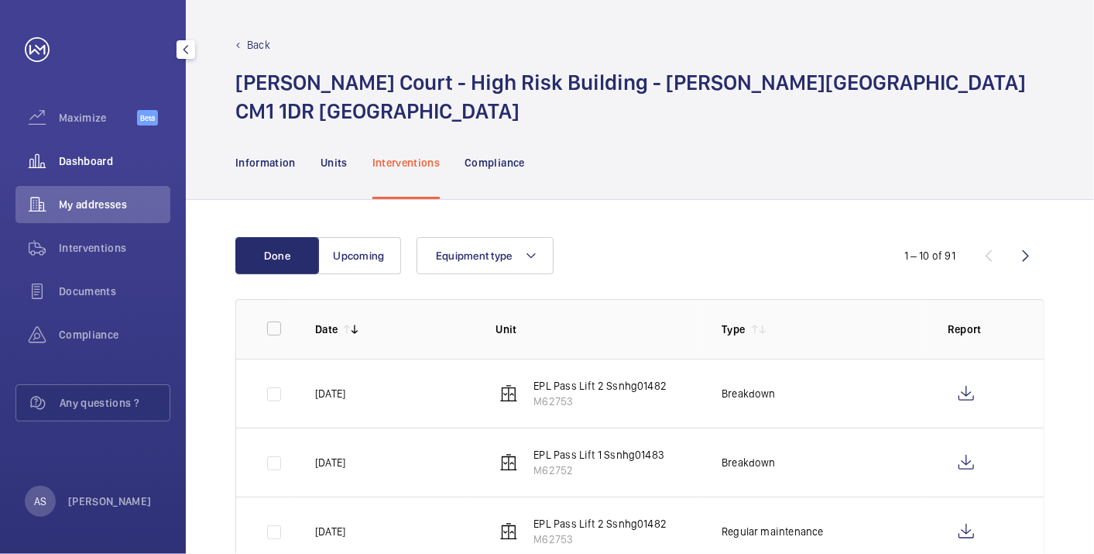
click at [95, 168] on span "Dashboard" at bounding box center [114, 160] width 111 height 15
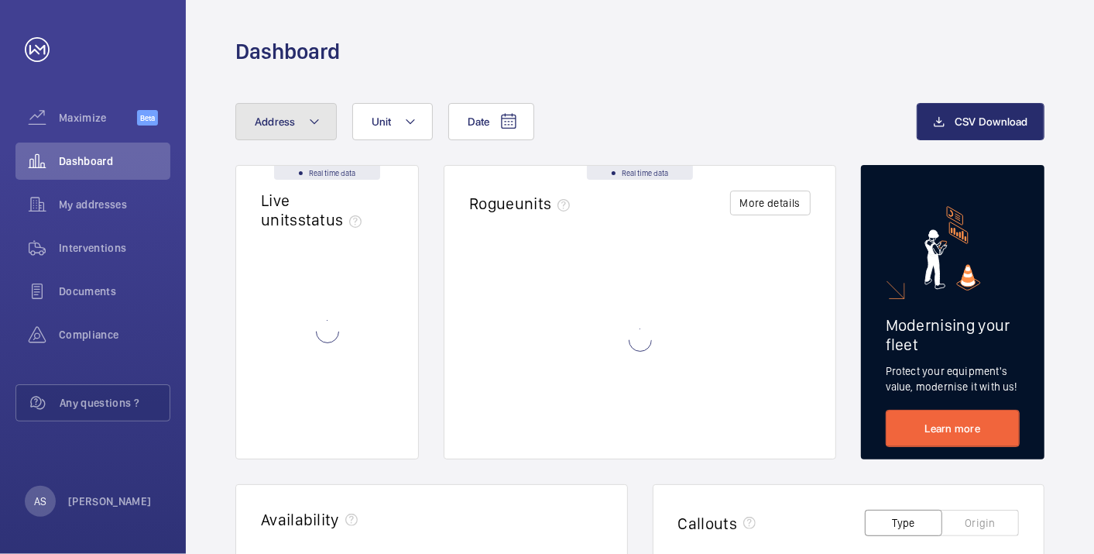
click at [280, 123] on span "Address" at bounding box center [275, 121] width 41 height 12
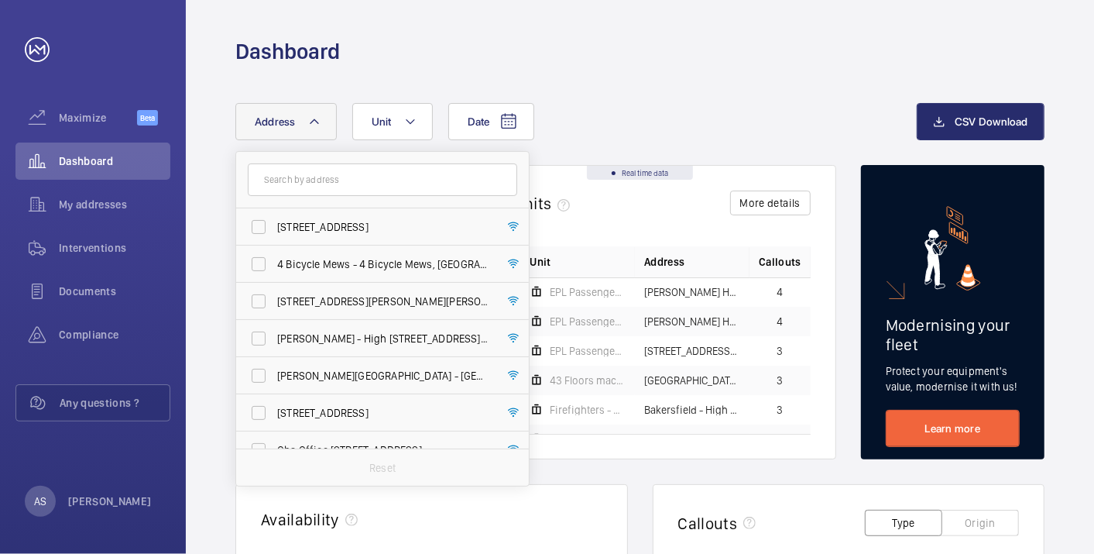
click at [317, 181] on input "text" at bounding box center [382, 179] width 269 height 33
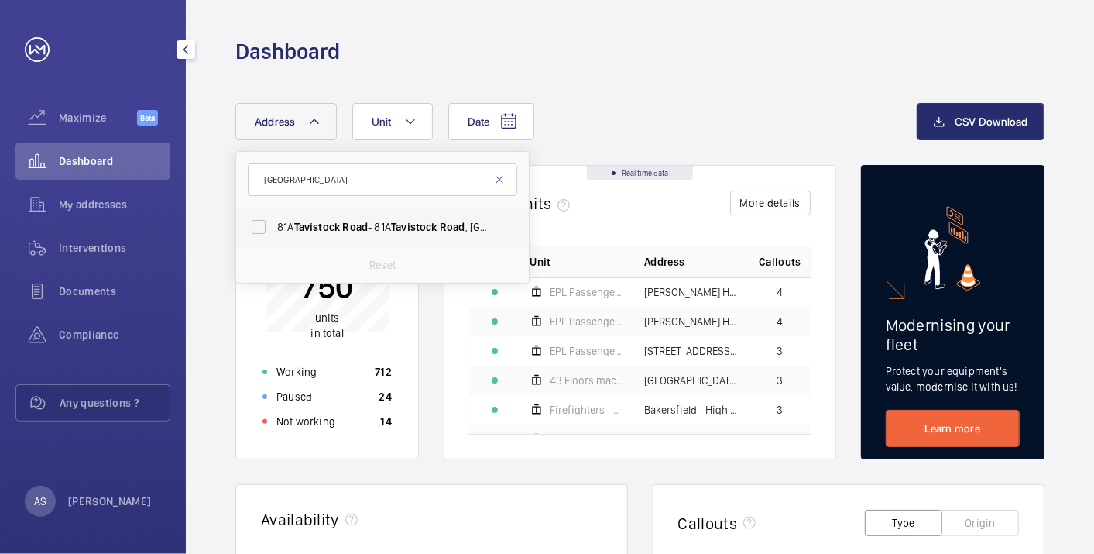
type input "[GEOGRAPHIC_DATA]"
click at [316, 223] on span "Tavistock" at bounding box center [317, 227] width 46 height 12
click at [274, 223] on input "[STREET_ADDRESS]" at bounding box center [258, 226] width 31 height 31
checkbox input "true"
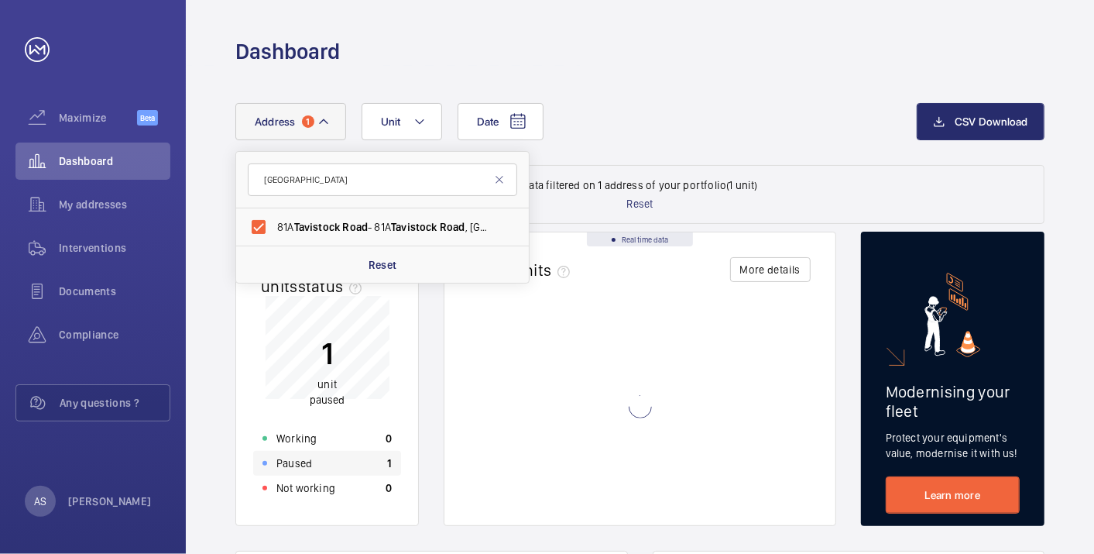
click at [321, 452] on div "Paused 1" at bounding box center [327, 463] width 148 height 25
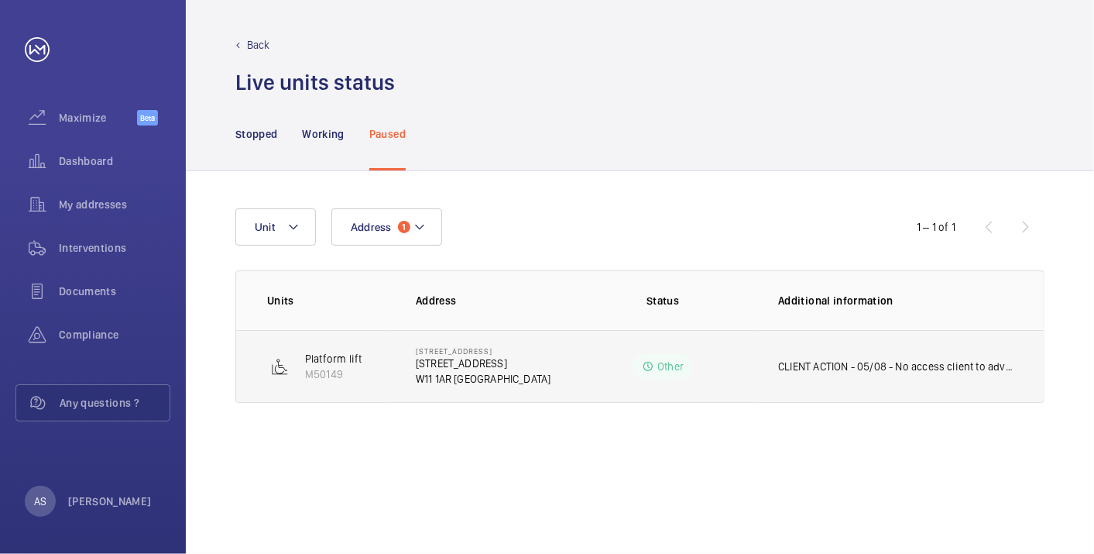
click at [845, 363] on p "CLIENT ACTION - 05/08 - No access client to advise" at bounding box center [895, 365] width 235 height 15
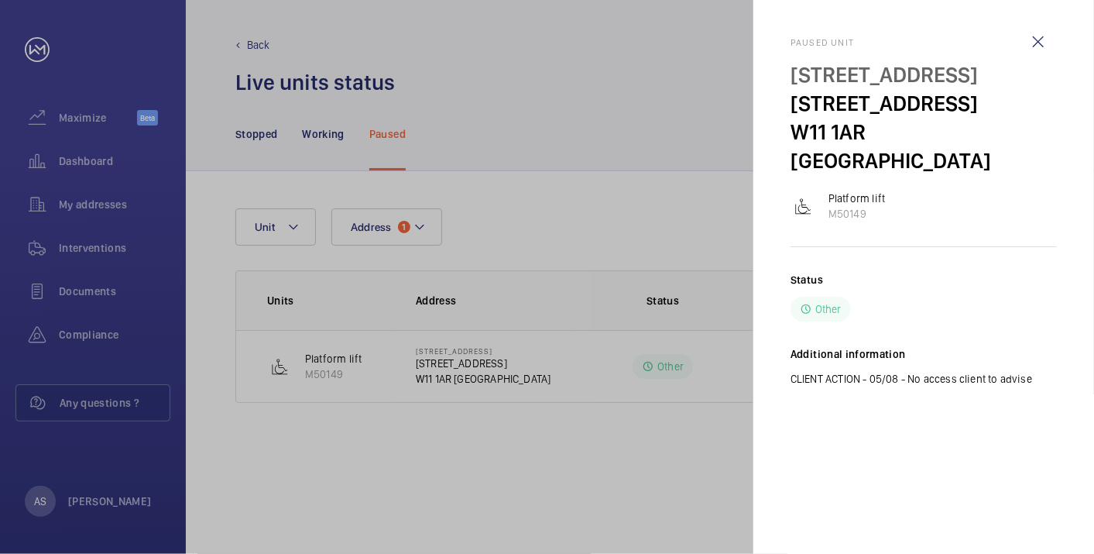
click at [847, 190] on p "Platform lift" at bounding box center [856, 197] width 57 height 15
click at [478, 376] on div at bounding box center [547, 277] width 1094 height 554
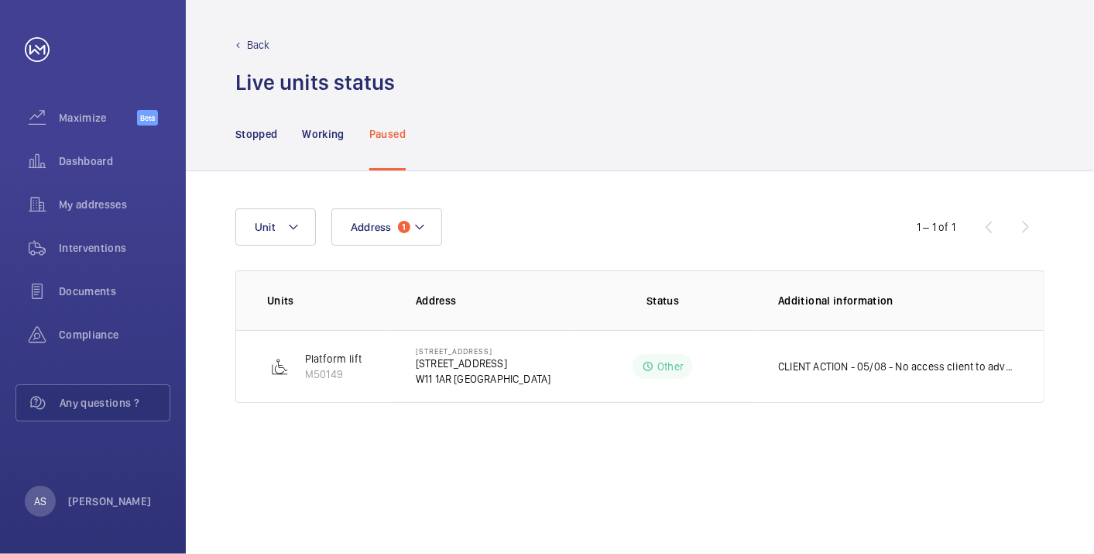
drag, startPoint x: 451, startPoint y: 369, endPoint x: 447, endPoint y: 359, distance: 10.4
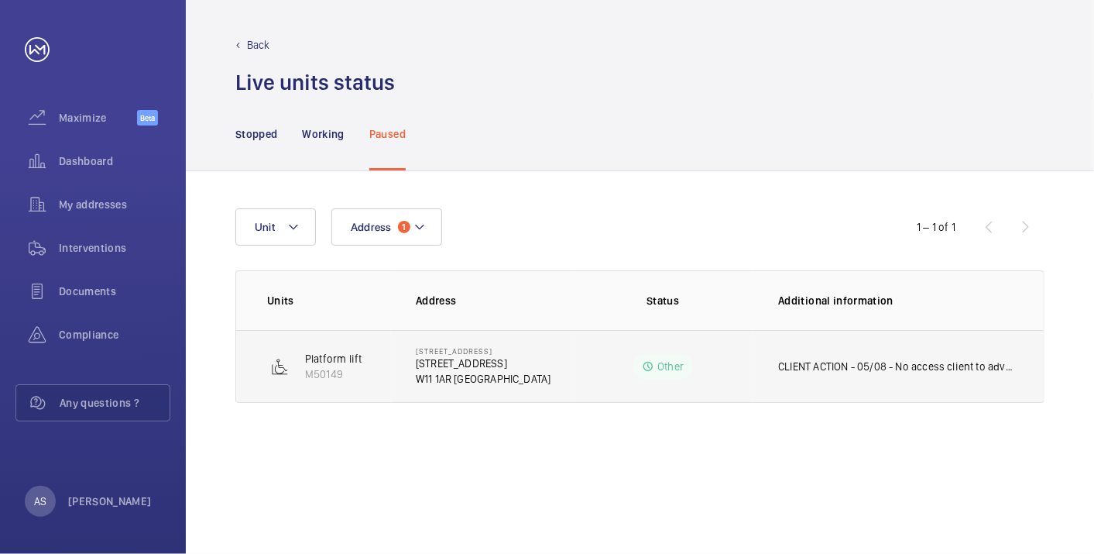
click at [451, 367] on mat-sidenav-container "Maximize Beta Dashboard My addresses Interventions Documents Compliance Any que…" at bounding box center [547, 277] width 1094 height 554
click at [447, 359] on p "[STREET_ADDRESS]" at bounding box center [483, 362] width 135 height 15
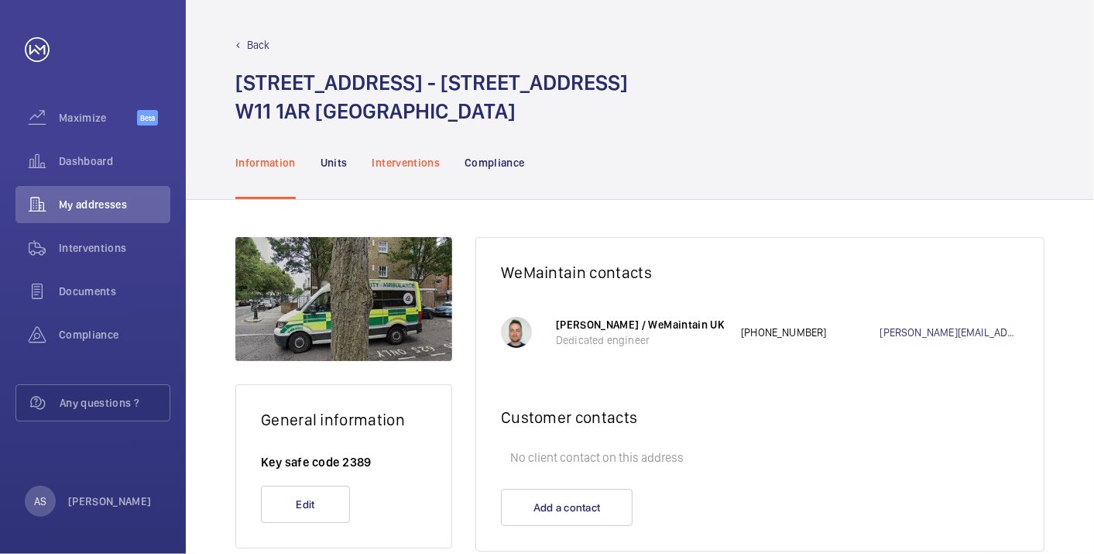
click at [400, 159] on p "Interventions" at bounding box center [406, 162] width 68 height 15
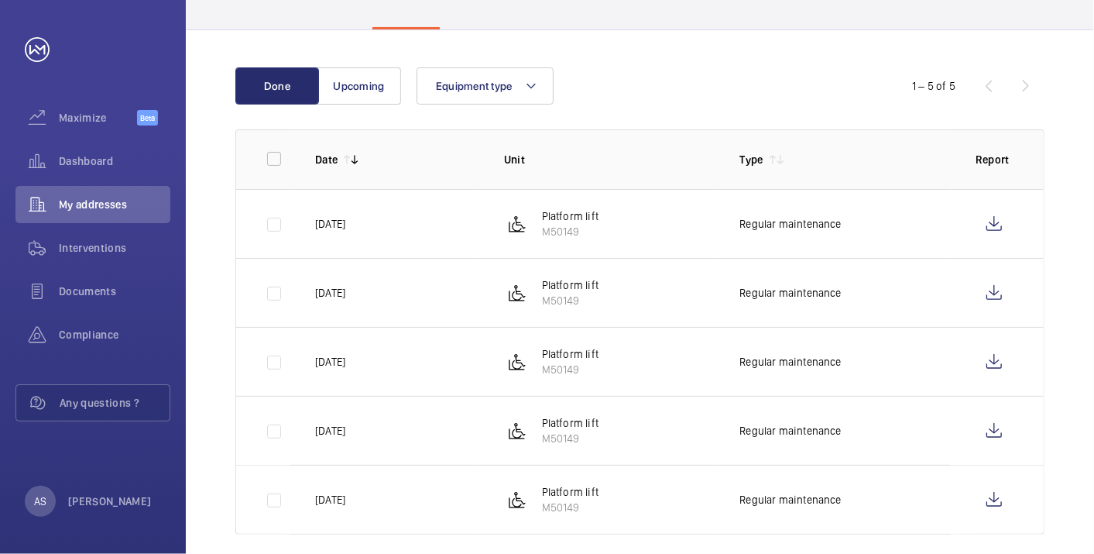
scroll to position [172, 0]
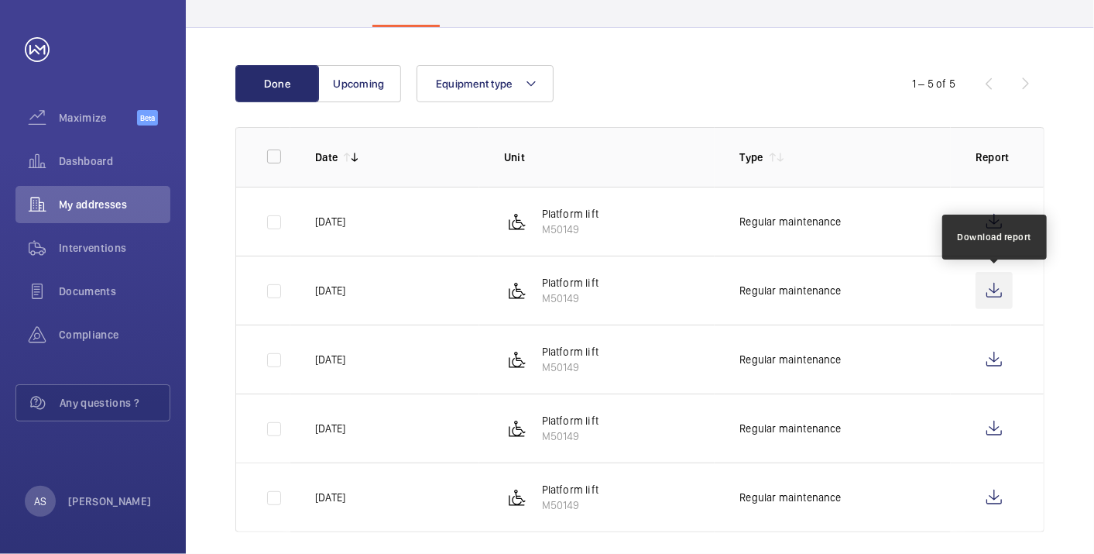
click at [1007, 304] on wm-front-icon-button at bounding box center [994, 290] width 37 height 37
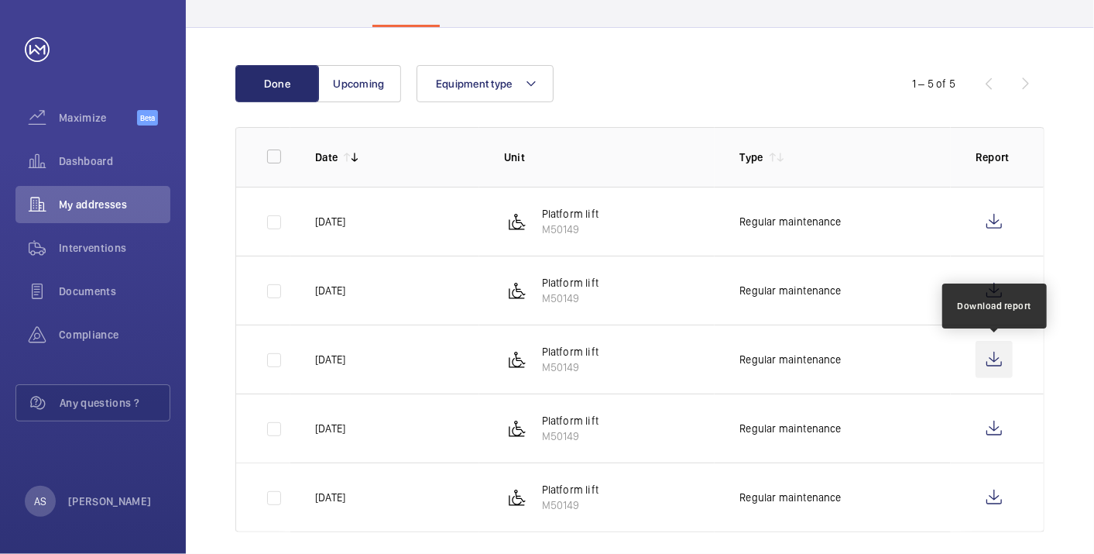
click at [991, 355] on wm-front-icon-button at bounding box center [994, 359] width 37 height 37
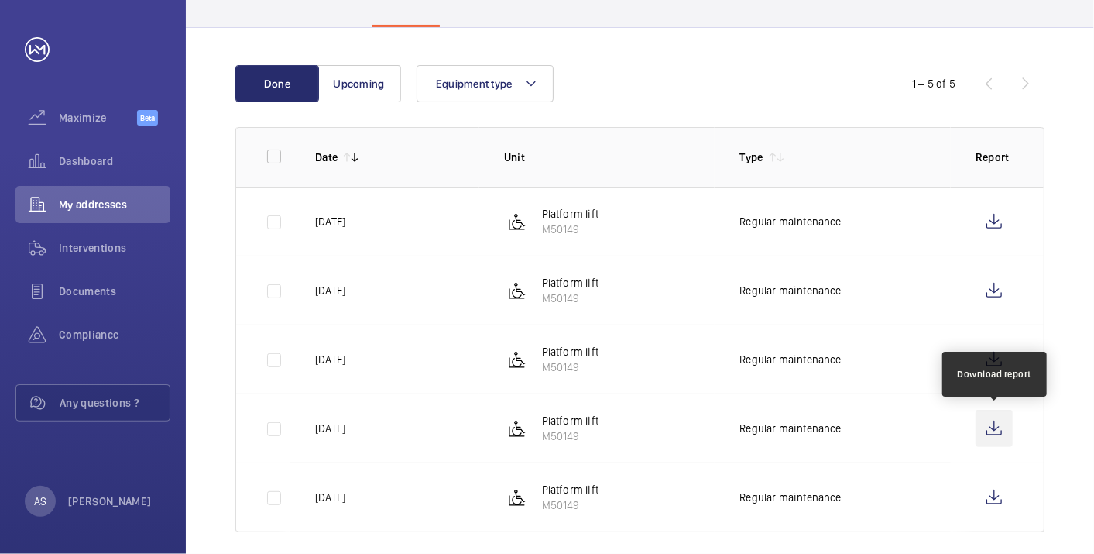
click at [991, 430] on wm-front-icon-button at bounding box center [994, 428] width 37 height 37
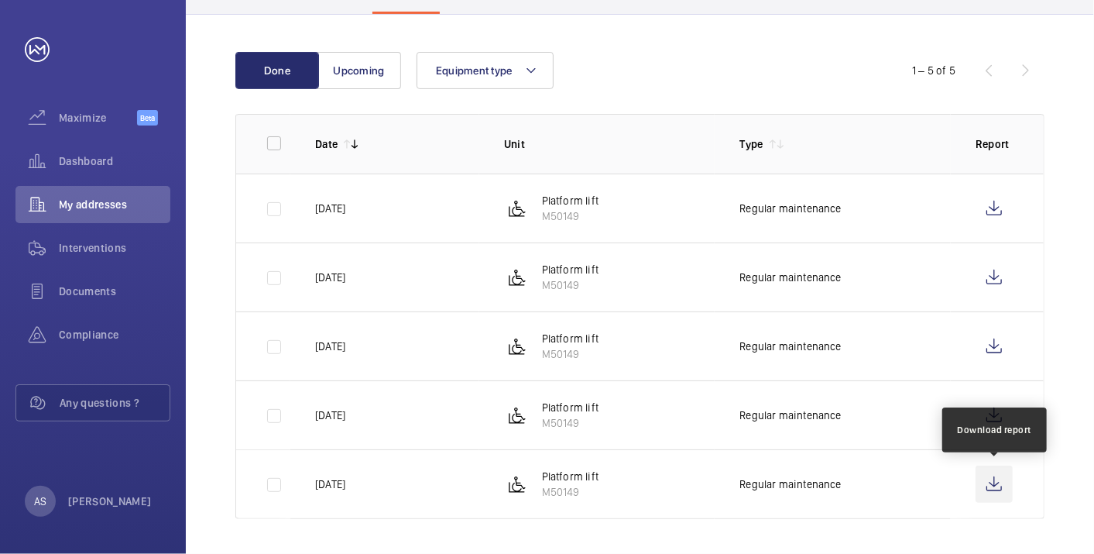
click at [993, 482] on wm-front-icon-button at bounding box center [994, 483] width 37 height 37
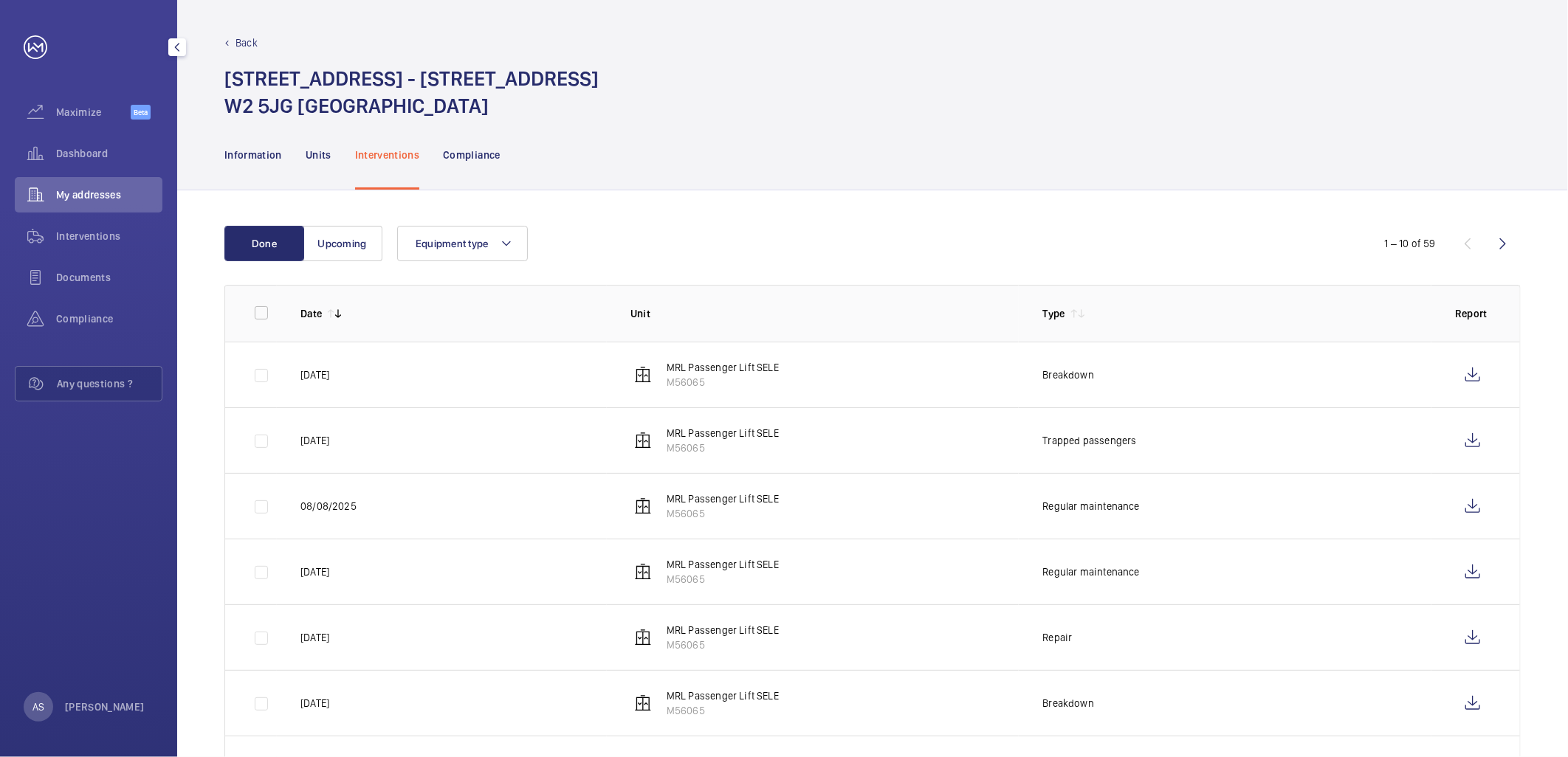
click at [90, 113] on span "Maximize" at bounding box center [93, 112] width 74 height 14
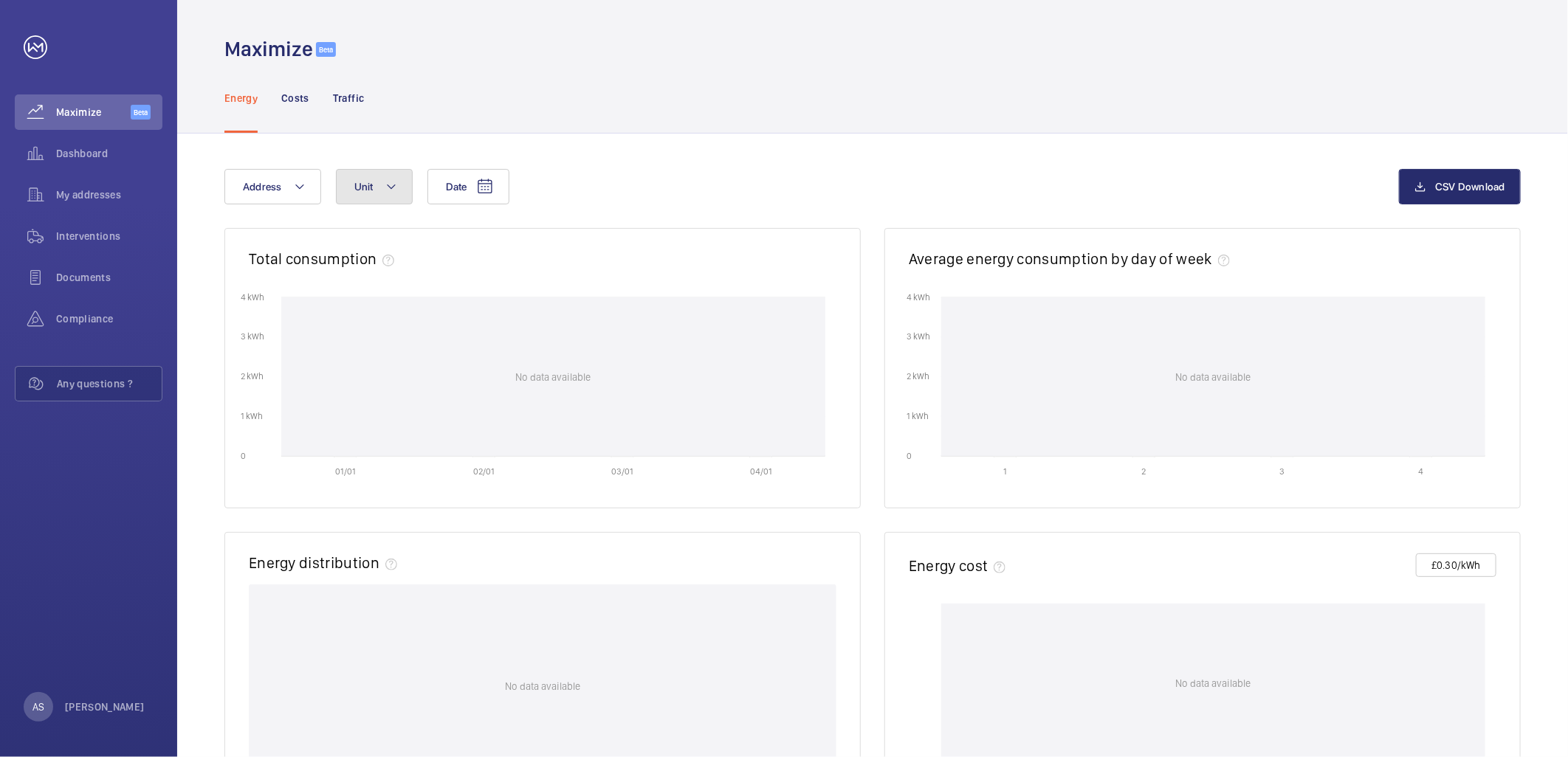
click at [385, 188] on mat-icon at bounding box center [391, 187] width 11 height 18
type input "appol"
click at [482, 318] on span "Lift 1 RH side , M56070" at bounding box center [492, 322] width 172 height 14
click at [382, 318] on input "Lift 1 RH side , M56070" at bounding box center [367, 322] width 30 height 30
checkbox input "true"
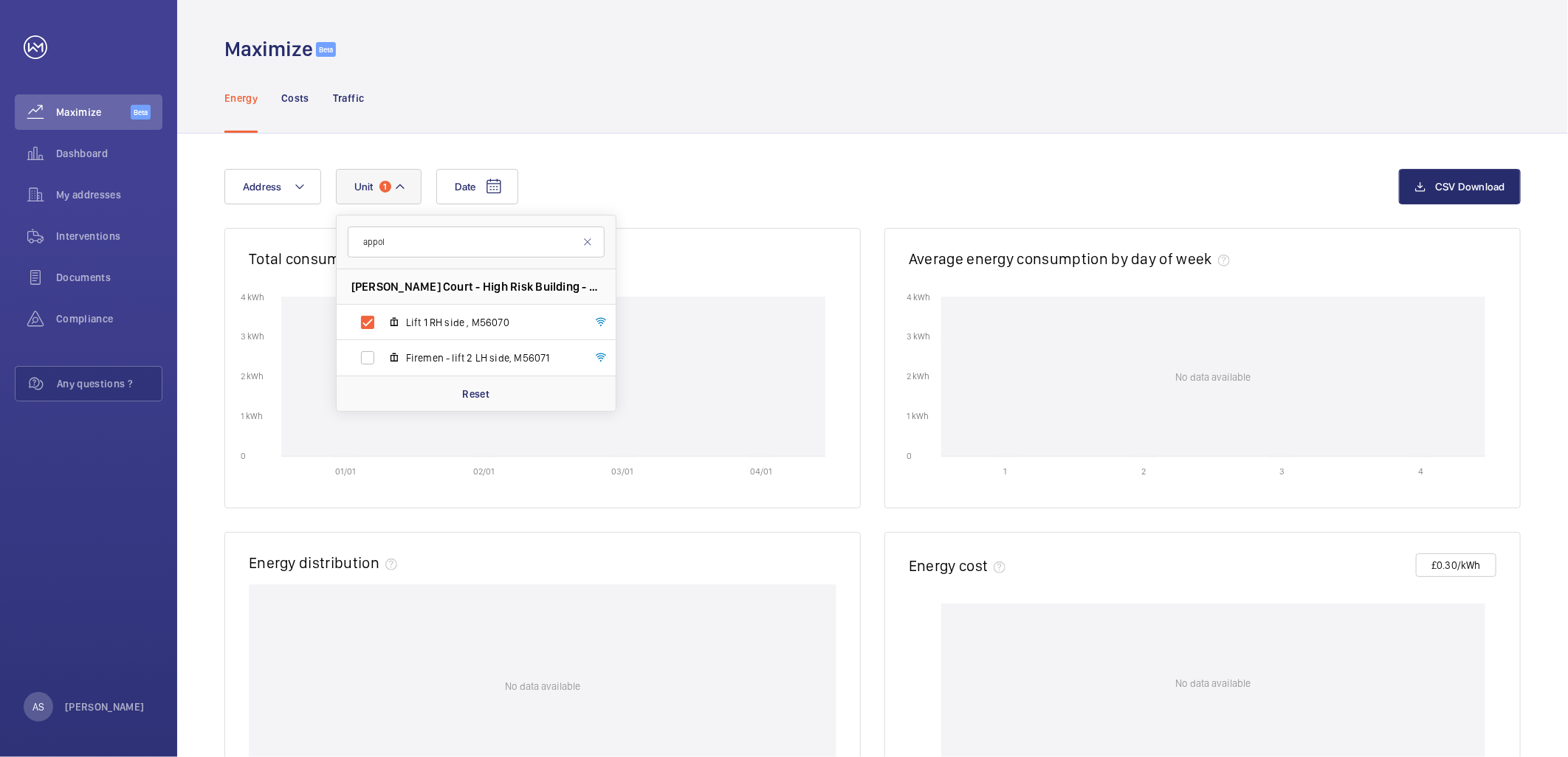
click at [617, 182] on div "Date Address Unit 1 appol Appold Court - High Risk Building - Appold Court, E2 …" at bounding box center [811, 186] width 1174 height 35
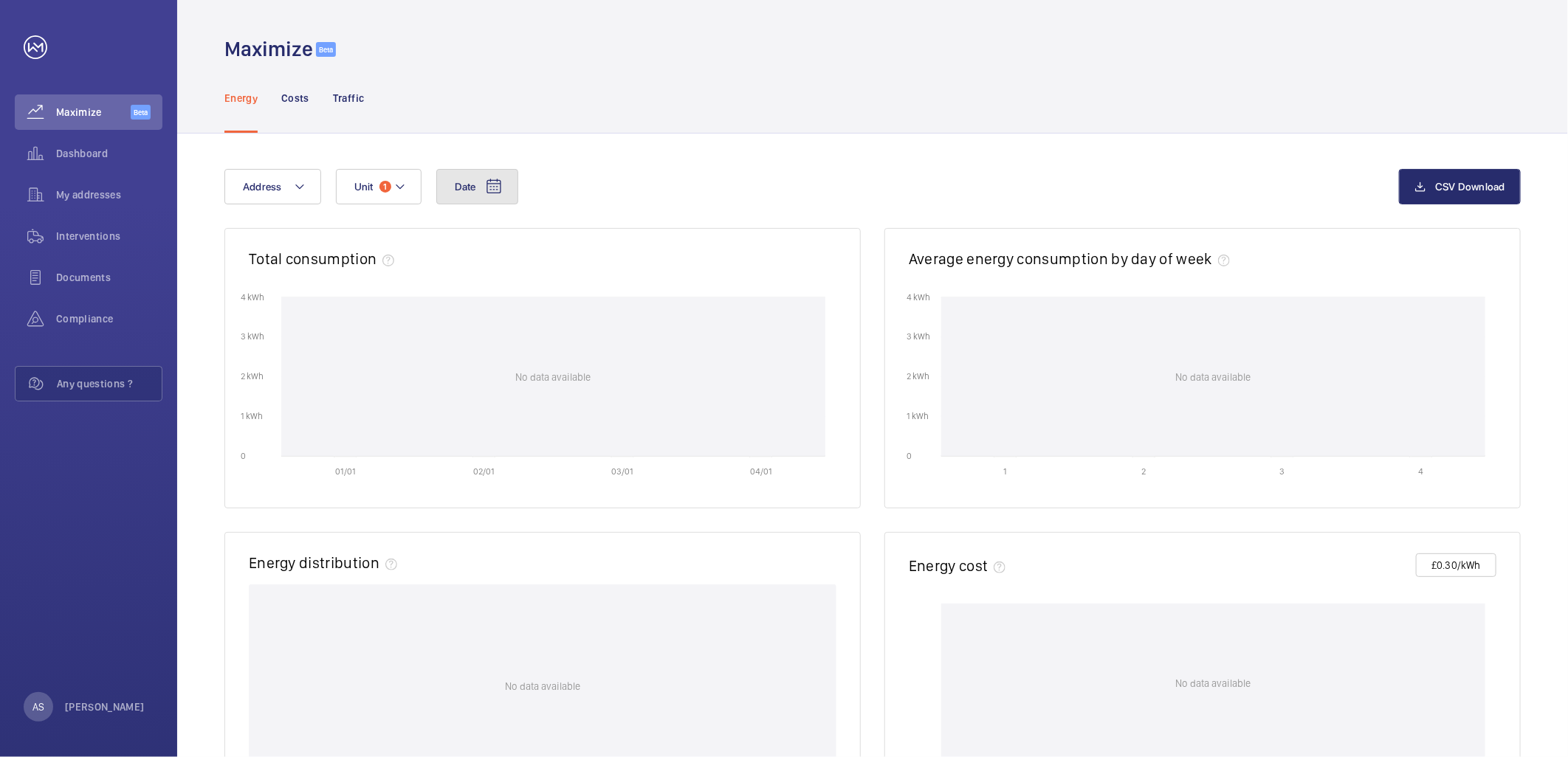
click at [460, 195] on button "Date" at bounding box center [478, 186] width 82 height 35
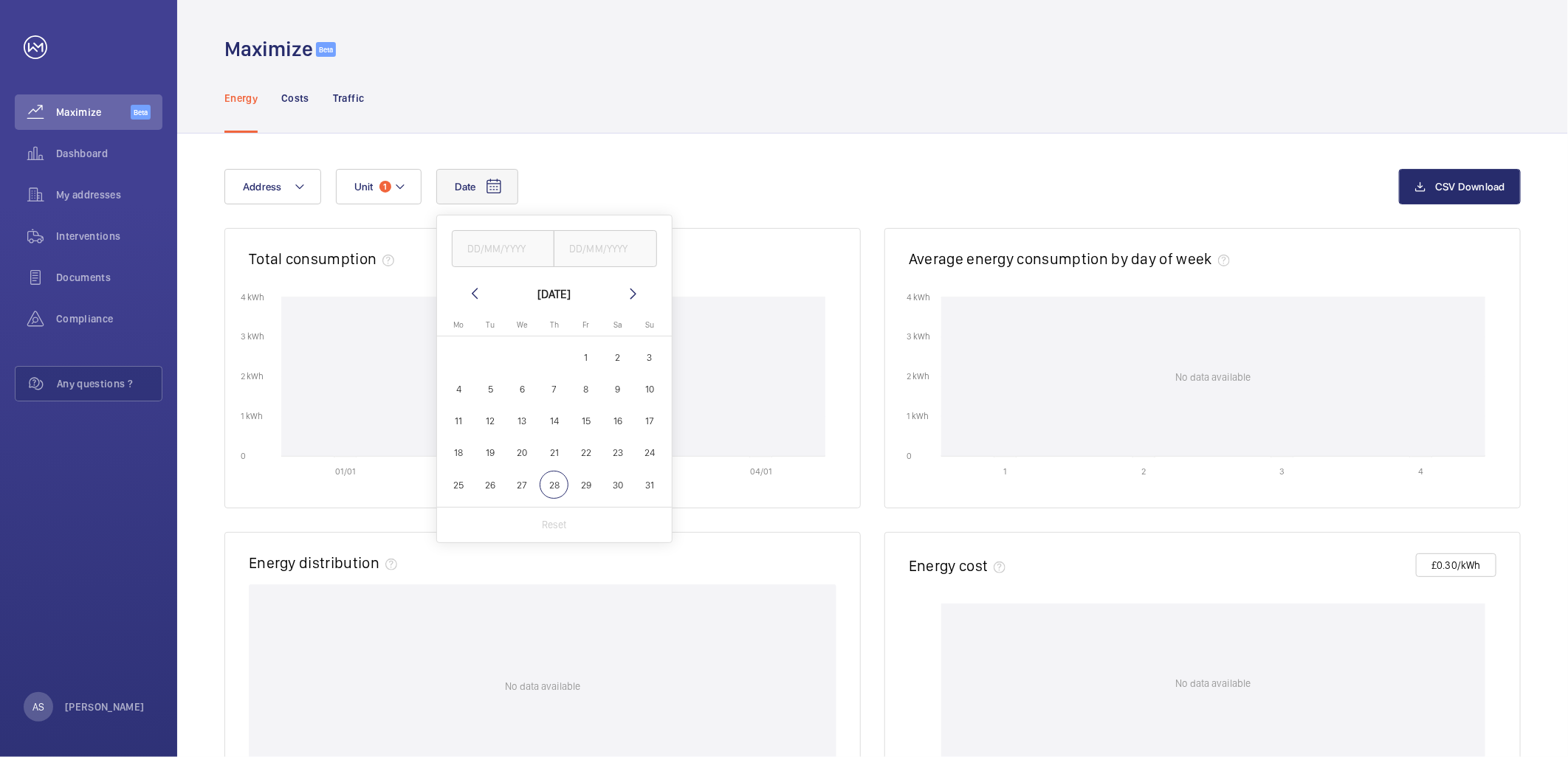
click at [462, 419] on span "11" at bounding box center [458, 421] width 29 height 29
type input "11/08/2025"
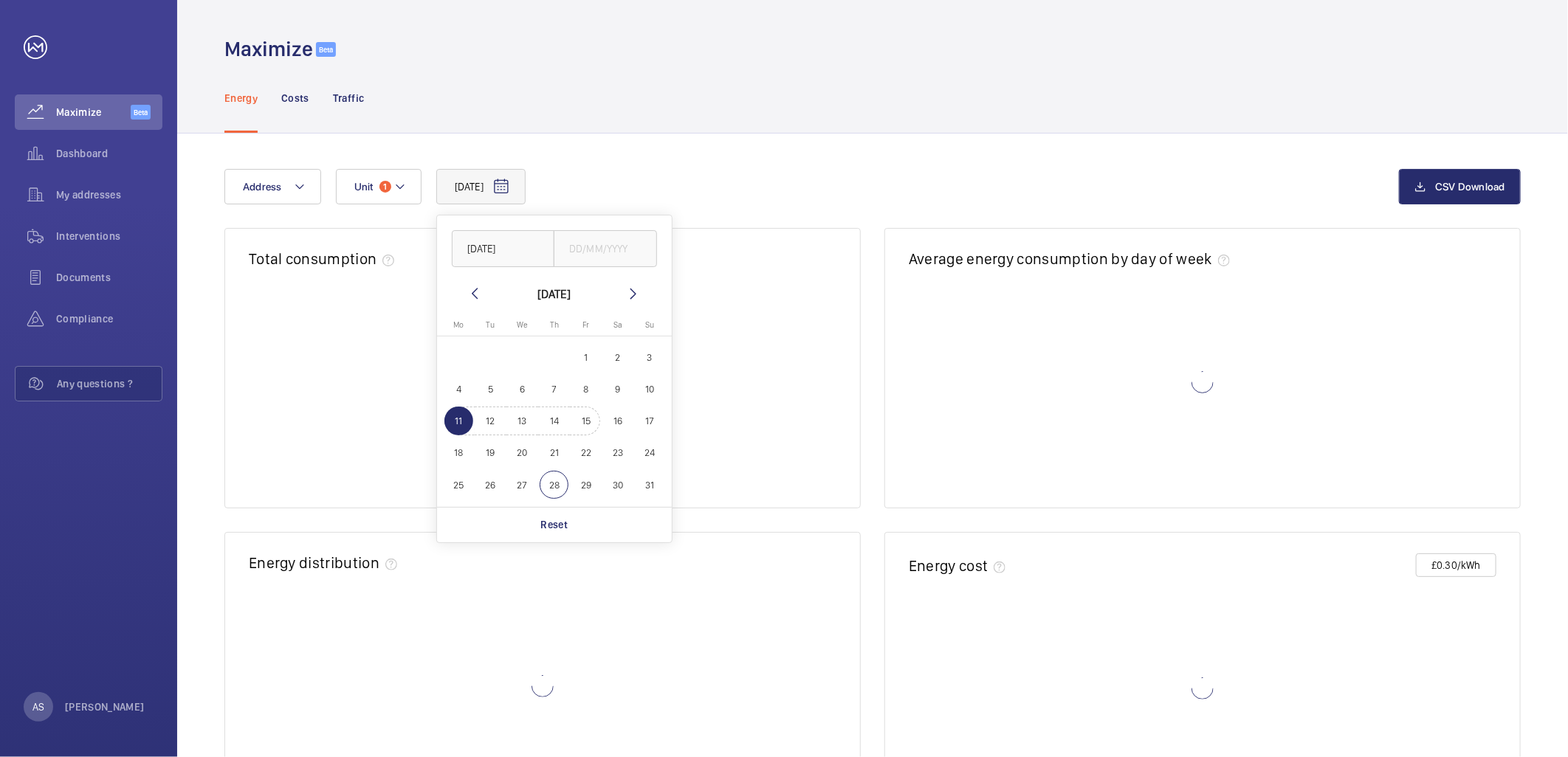
click at [578, 421] on span "15" at bounding box center [585, 421] width 29 height 29
type input "15/08/2025"
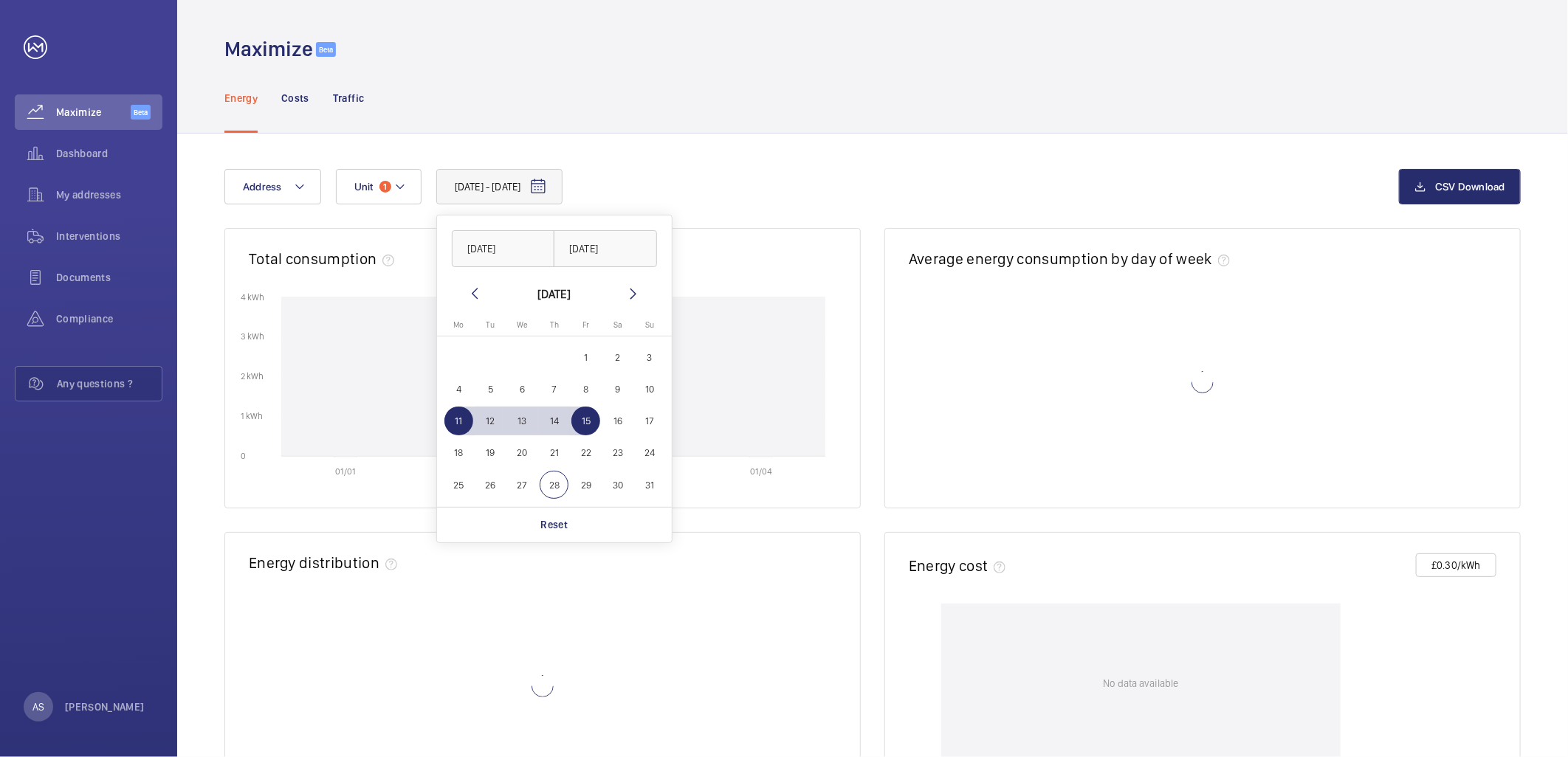
click at [728, 170] on div "11/08/2025 - 15/08/2025 11/08/2025 15/08/2025 August 2025 Monday Mo Tuesday Tu …" at bounding box center [811, 186] width 1174 height 35
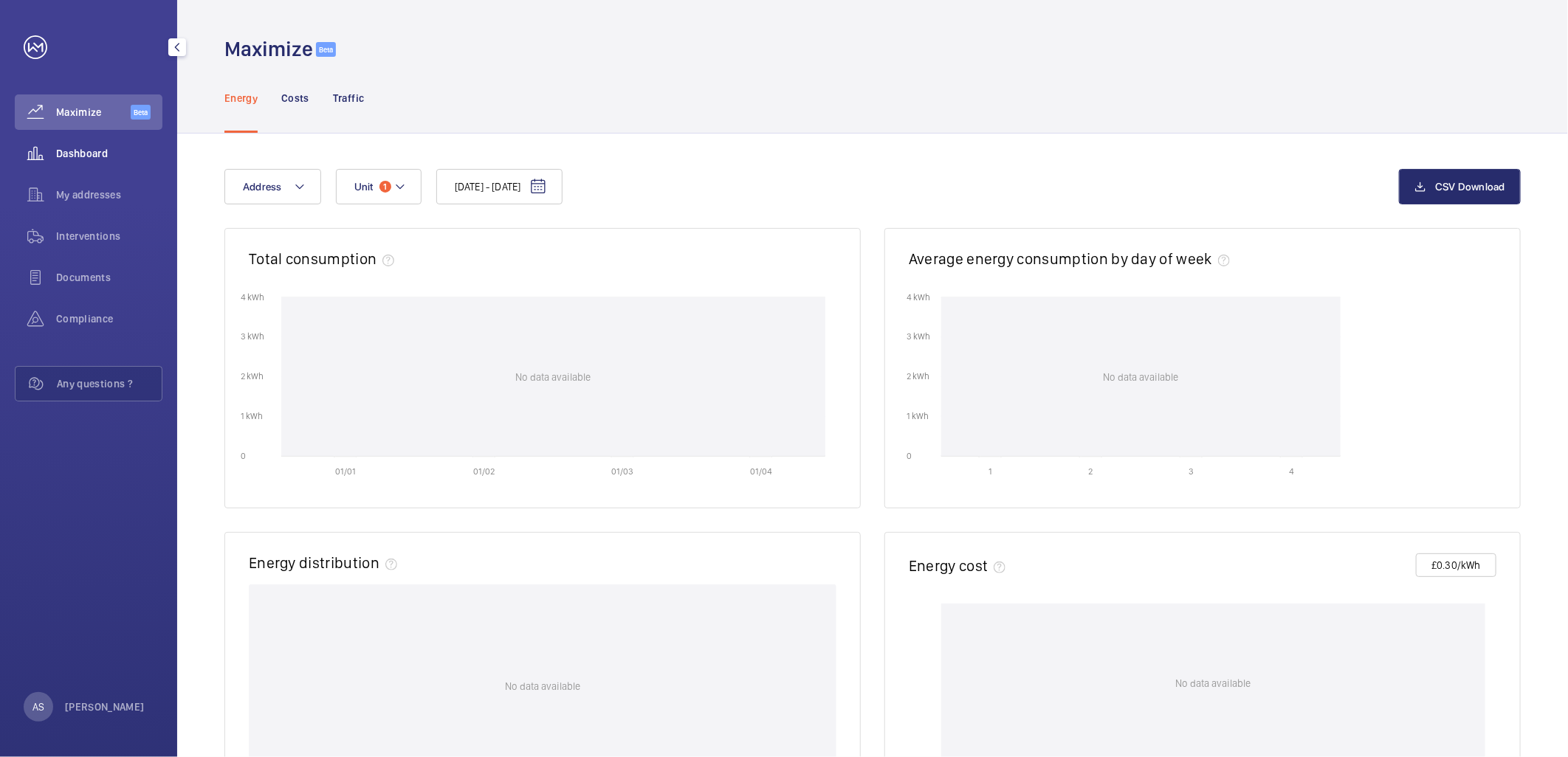
click at [71, 138] on div "Dashboard" at bounding box center [88, 153] width 148 height 35
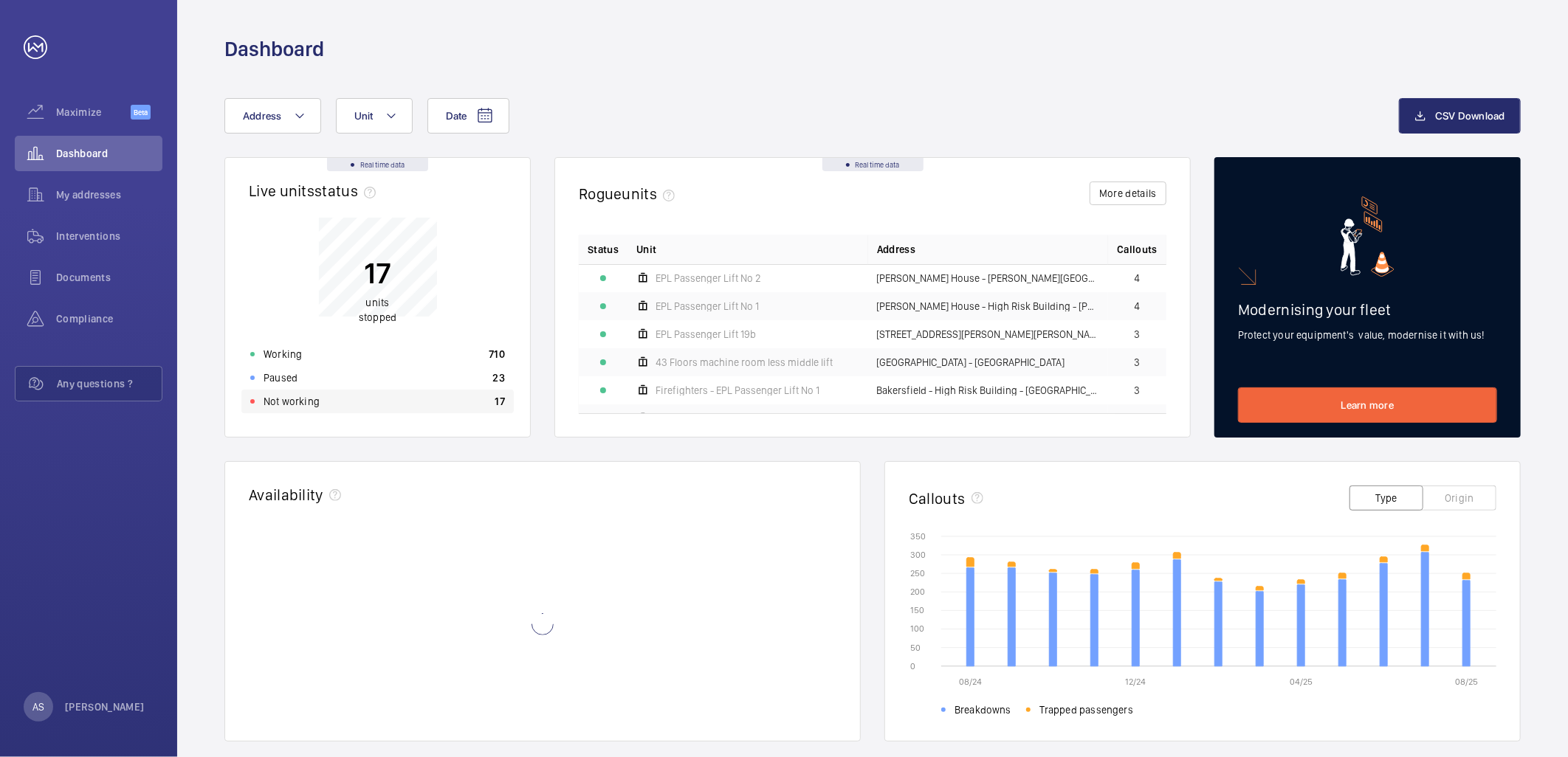
click at [449, 409] on div "Not working 17" at bounding box center [377, 401] width 273 height 24
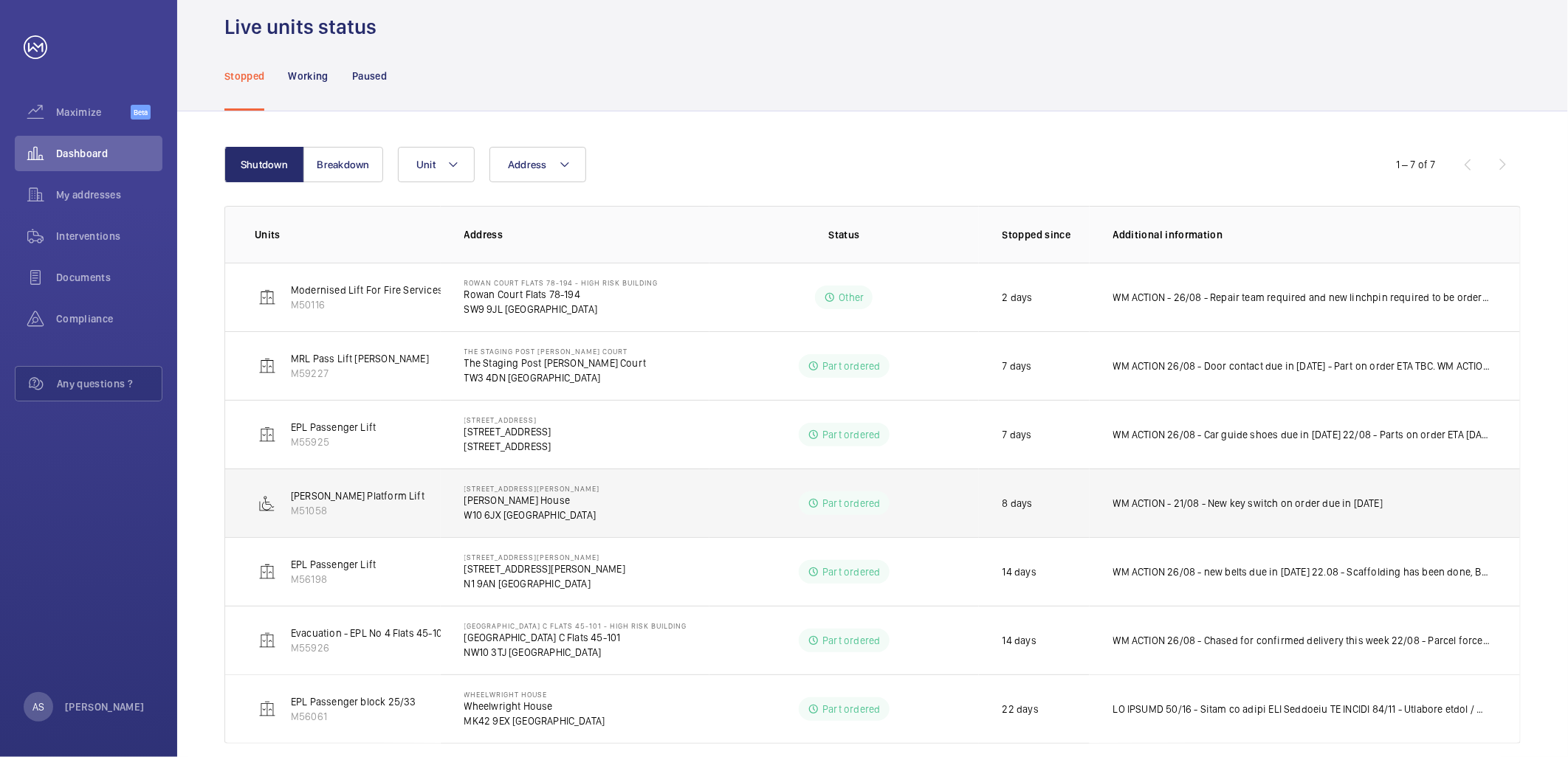
scroll to position [75, 0]
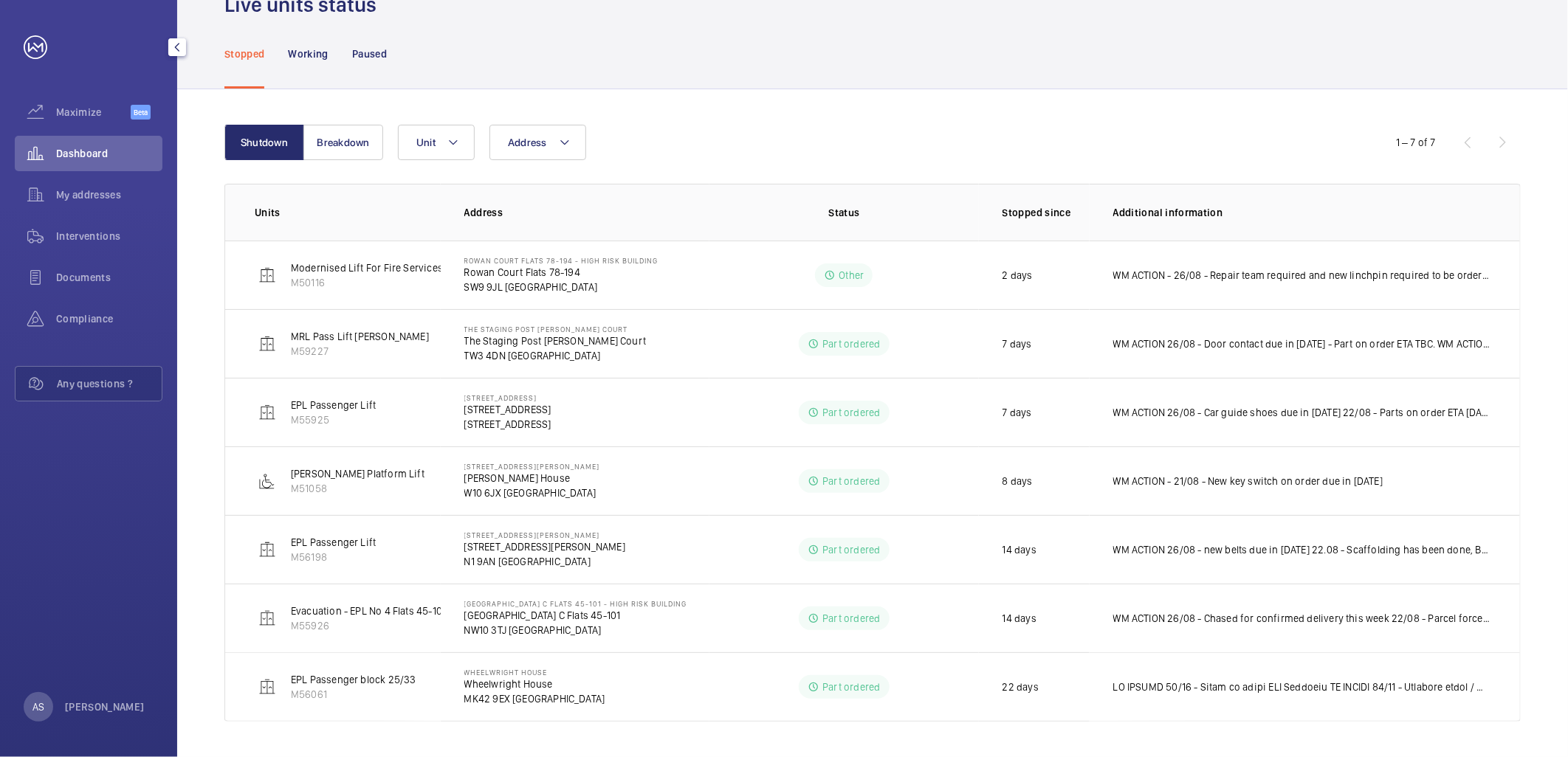
click at [109, 145] on div "Dashboard" at bounding box center [88, 153] width 148 height 35
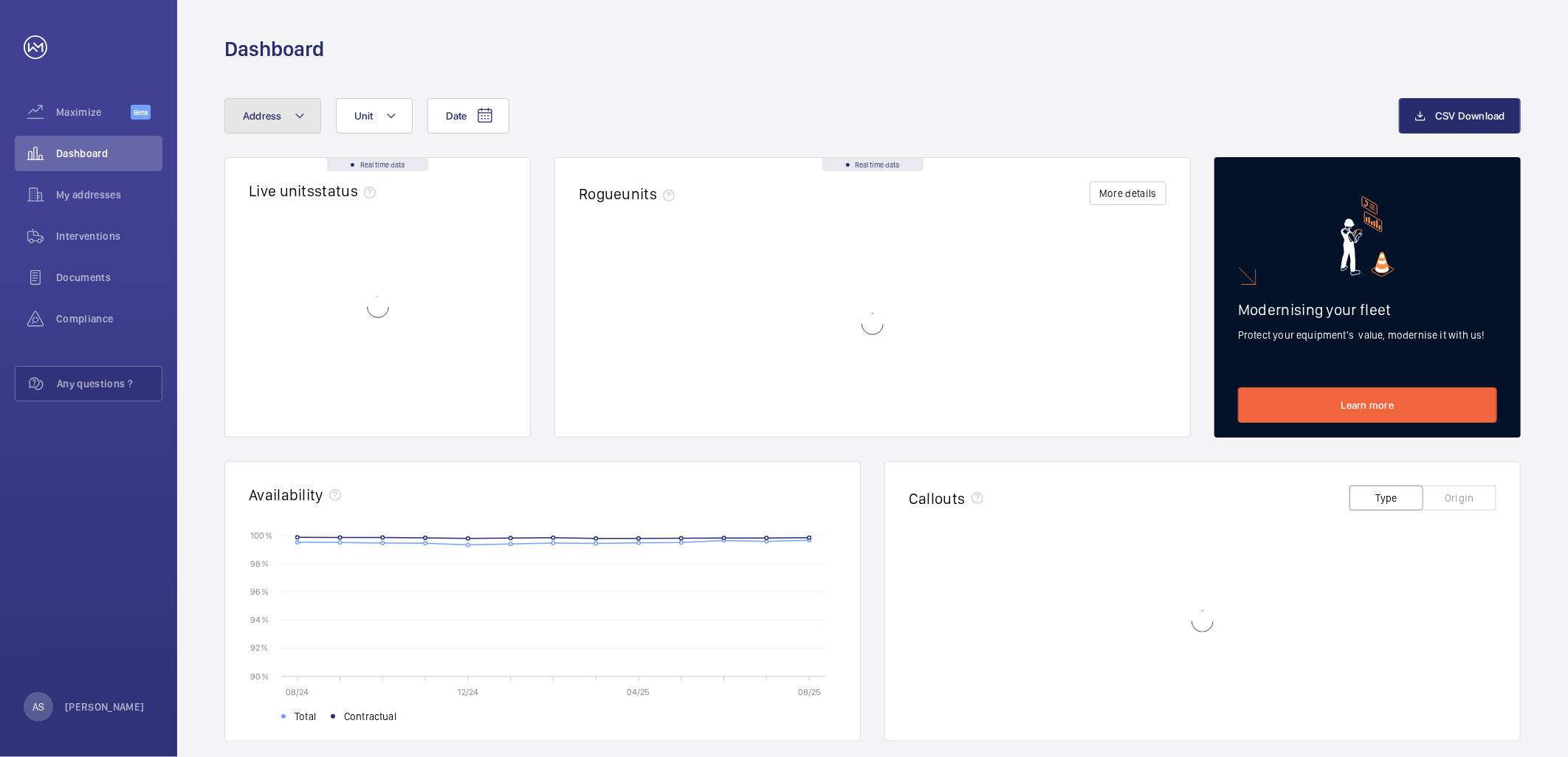
click at [284, 115] on button "Address" at bounding box center [272, 115] width 96 height 35
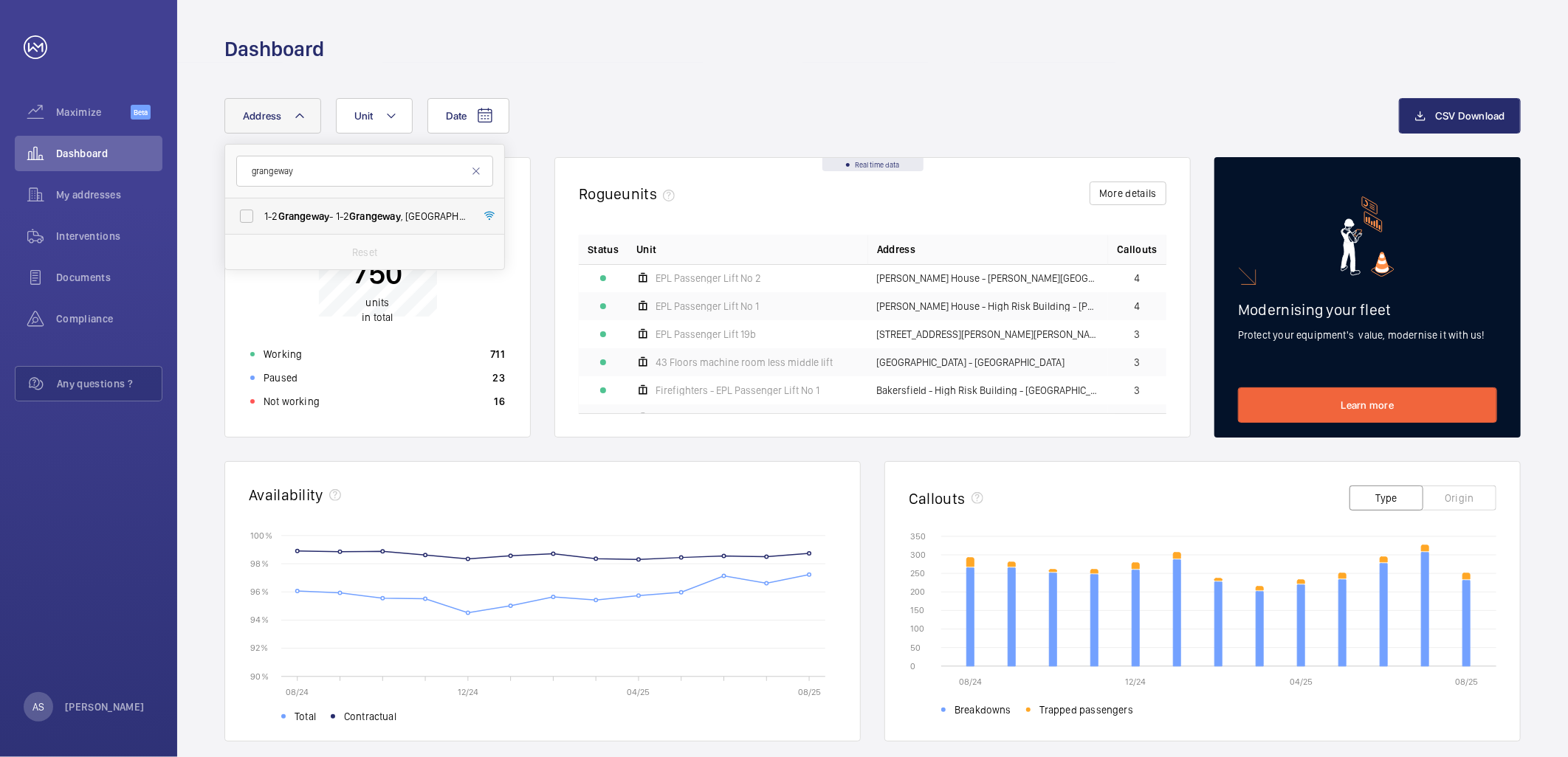
type input "grangeway"
click at [310, 217] on span "Grangeway" at bounding box center [304, 216] width 51 height 11
click at [261, 217] on input "1-2 Grangeway - 1-2 Grangeway , LONDON NW6 2BT" at bounding box center [246, 215] width 30 height 30
checkbox input "true"
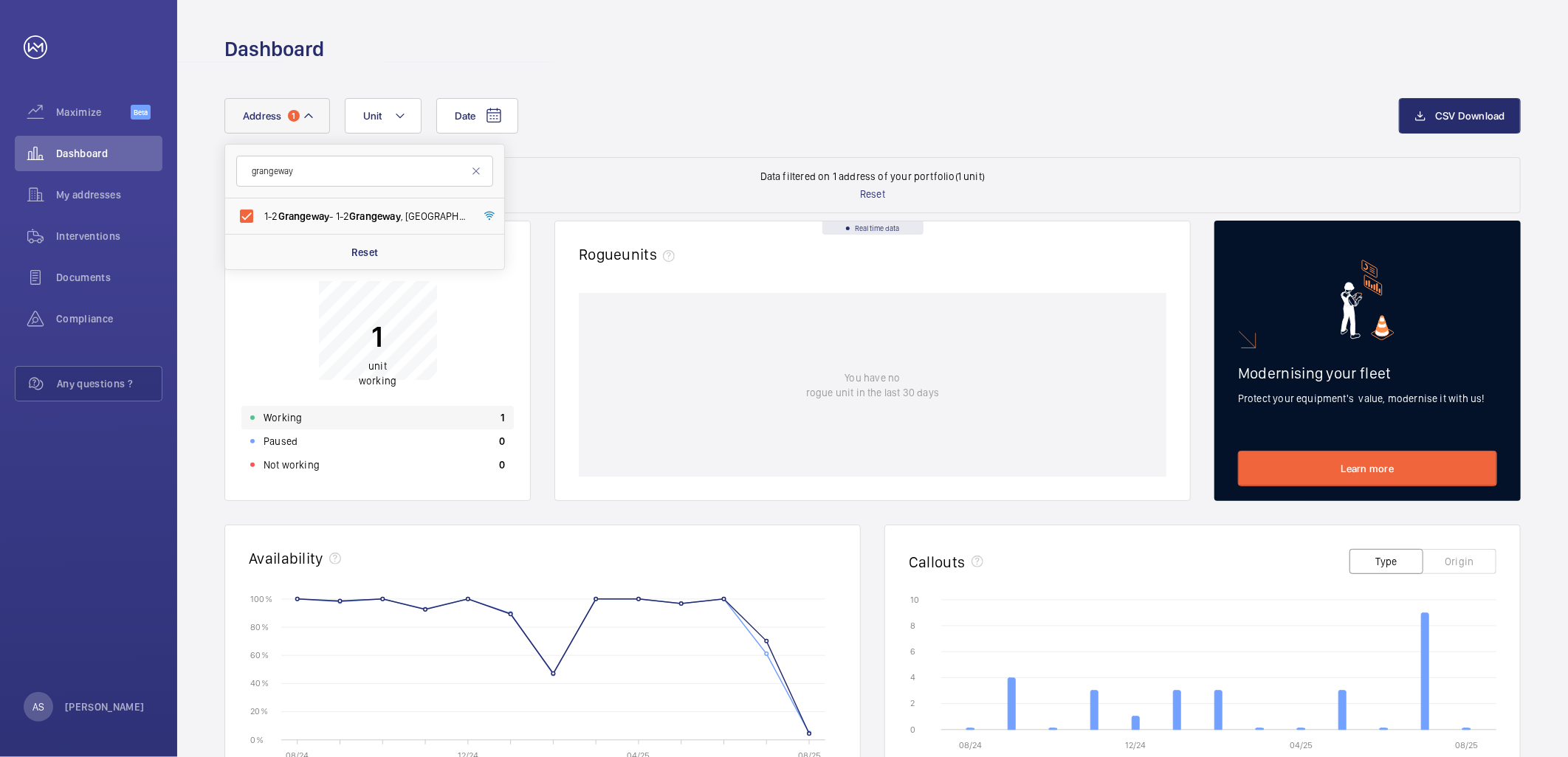
click at [366, 415] on div "Working 1" at bounding box center [377, 418] width 273 height 24
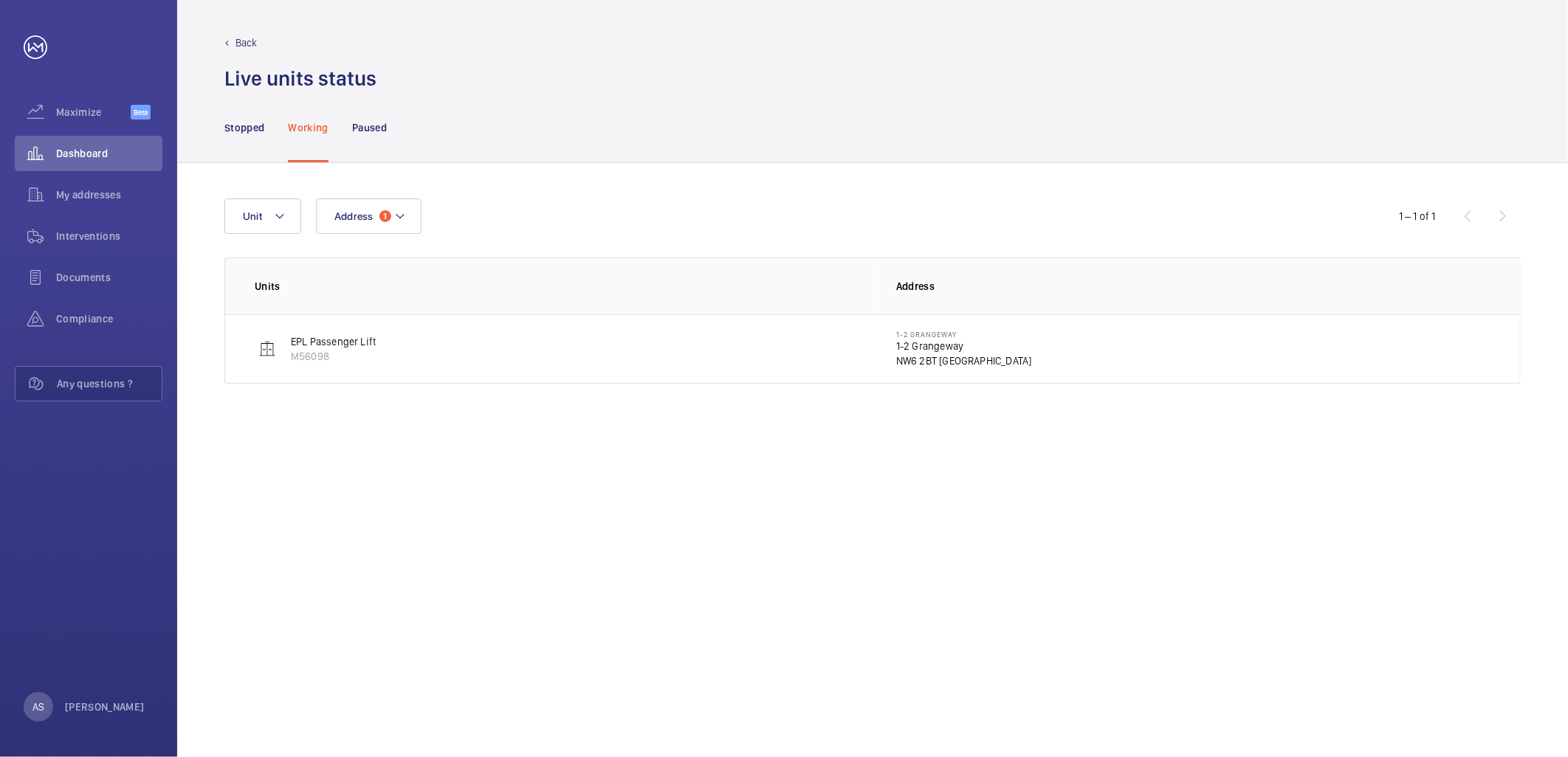
click at [928, 354] on p "NW6 2BT LONDON" at bounding box center [964, 360] width 135 height 14
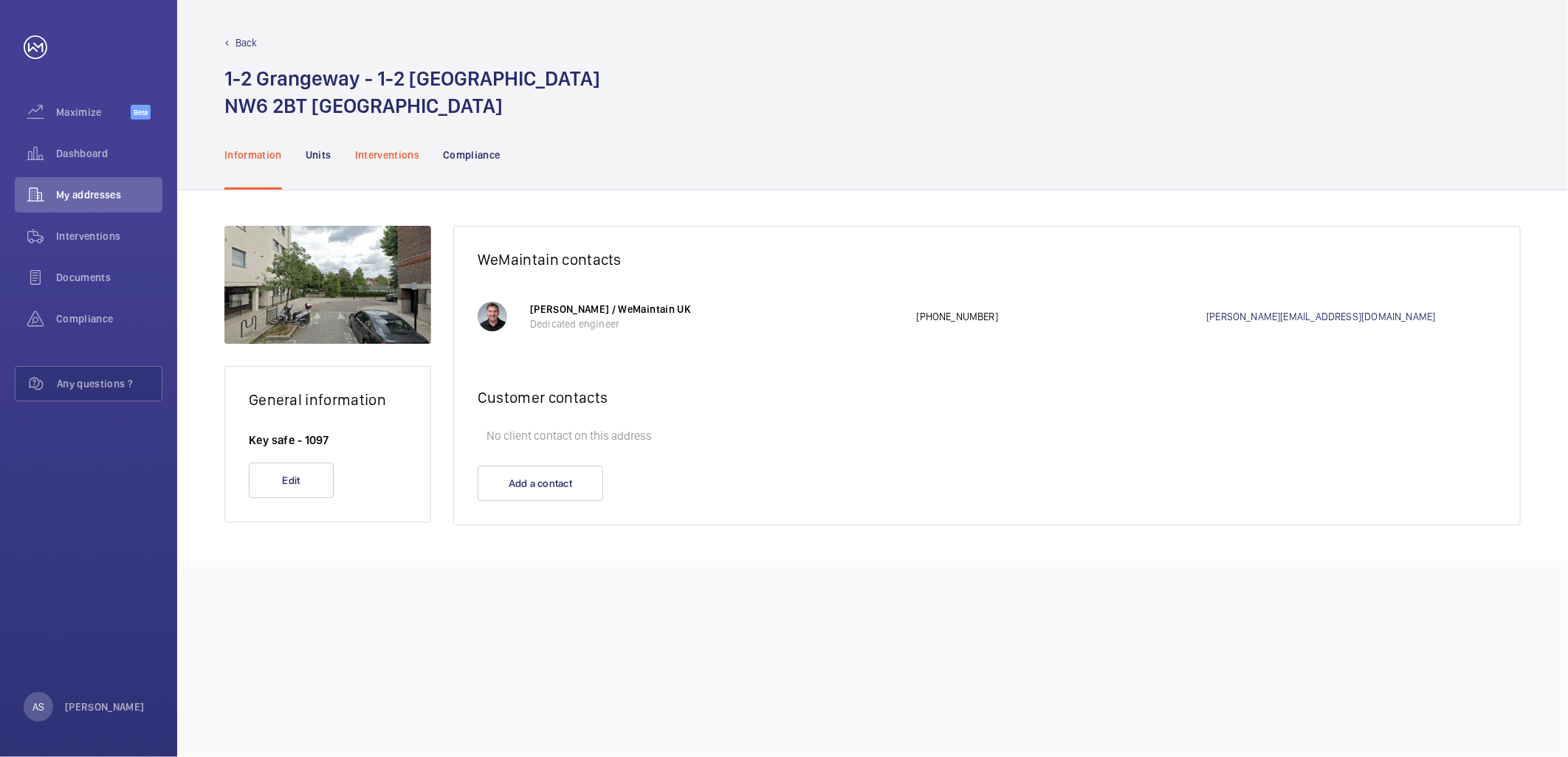
click at [412, 153] on p "Interventions" at bounding box center [387, 154] width 65 height 14
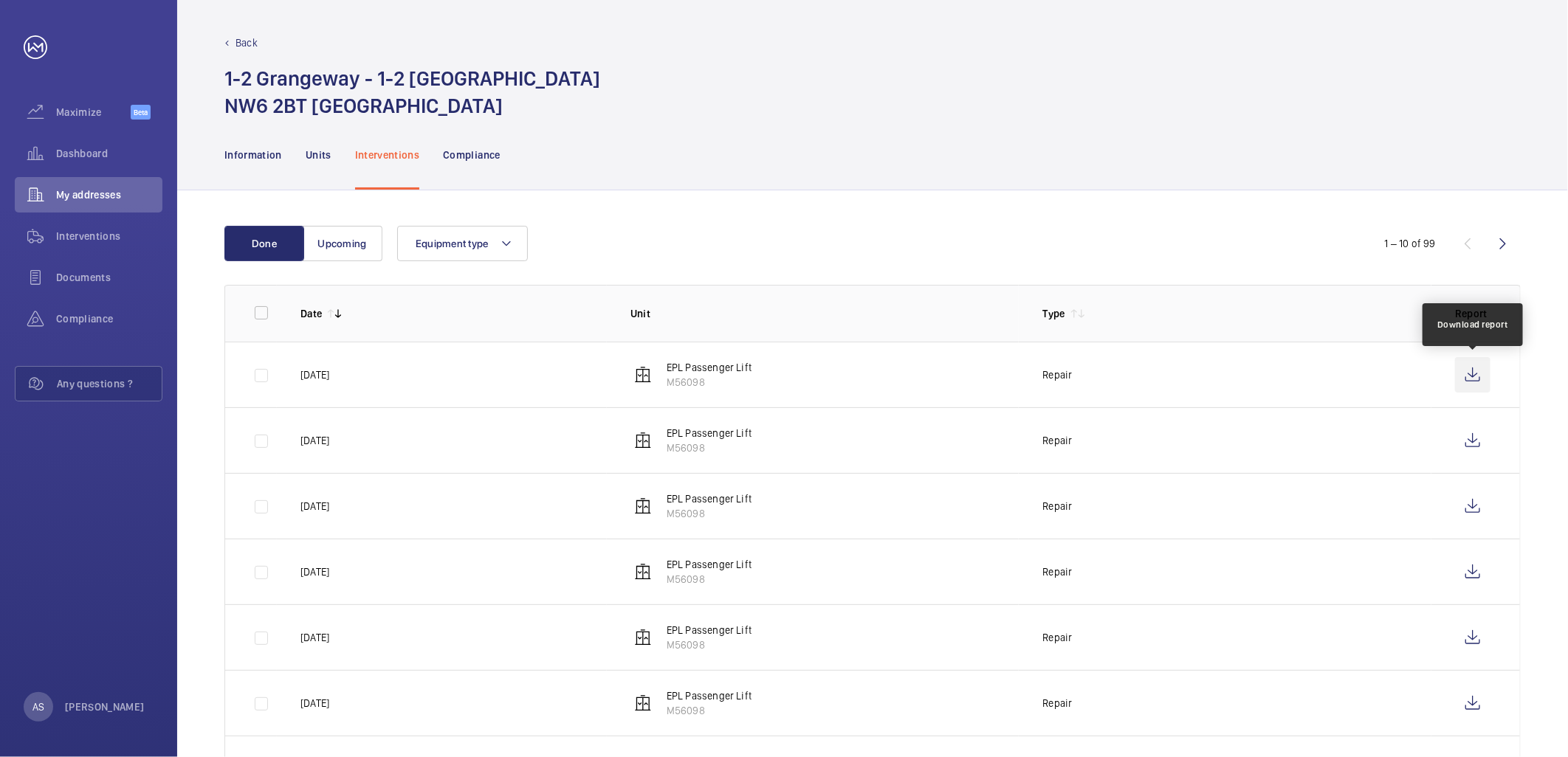
click at [1463, 378] on wm-front-icon-button at bounding box center [1472, 375] width 35 height 35
click at [134, 145] on div "Dashboard" at bounding box center [88, 153] width 148 height 35
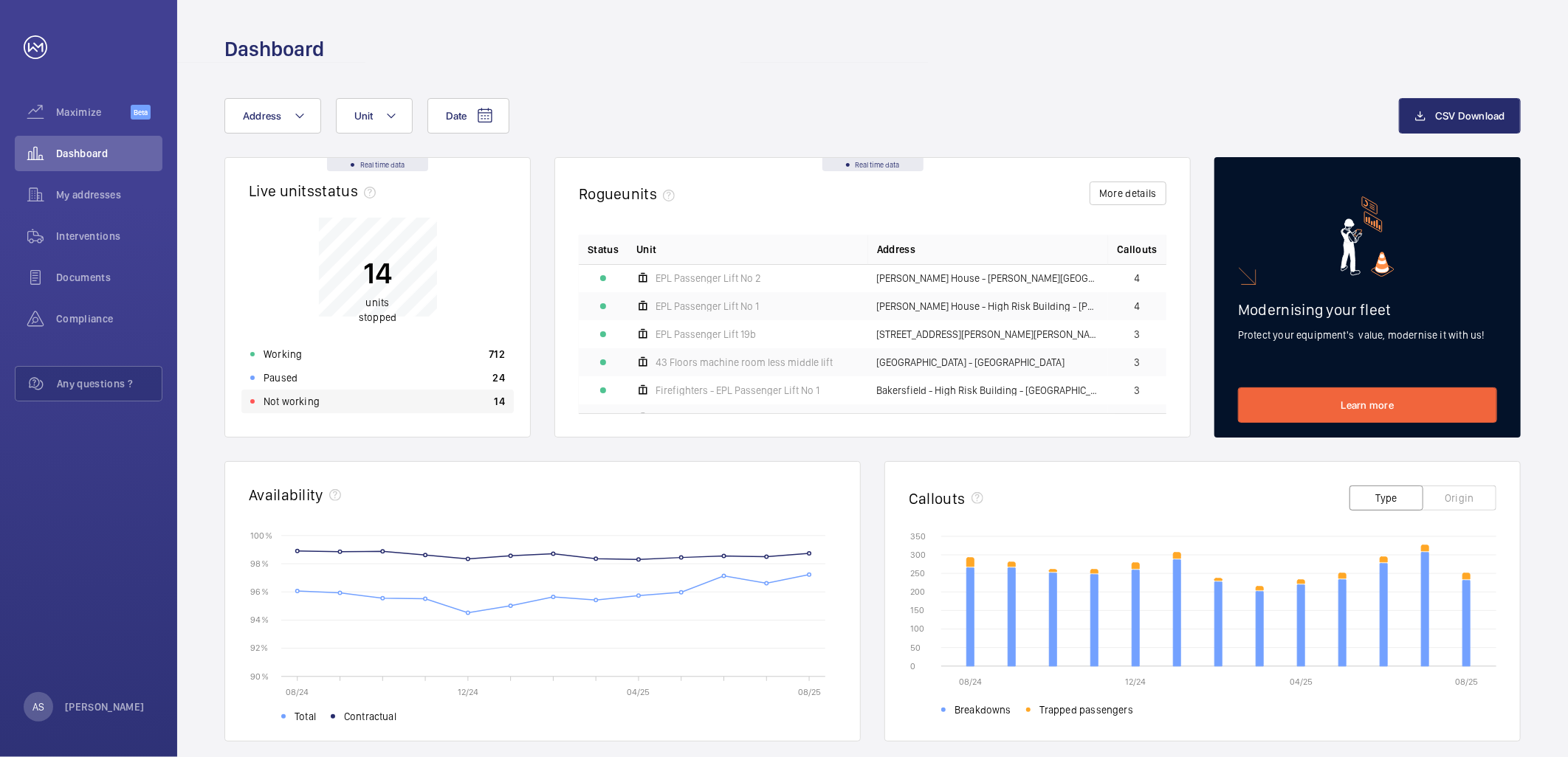
click at [303, 406] on p "Not working" at bounding box center [291, 400] width 56 height 14
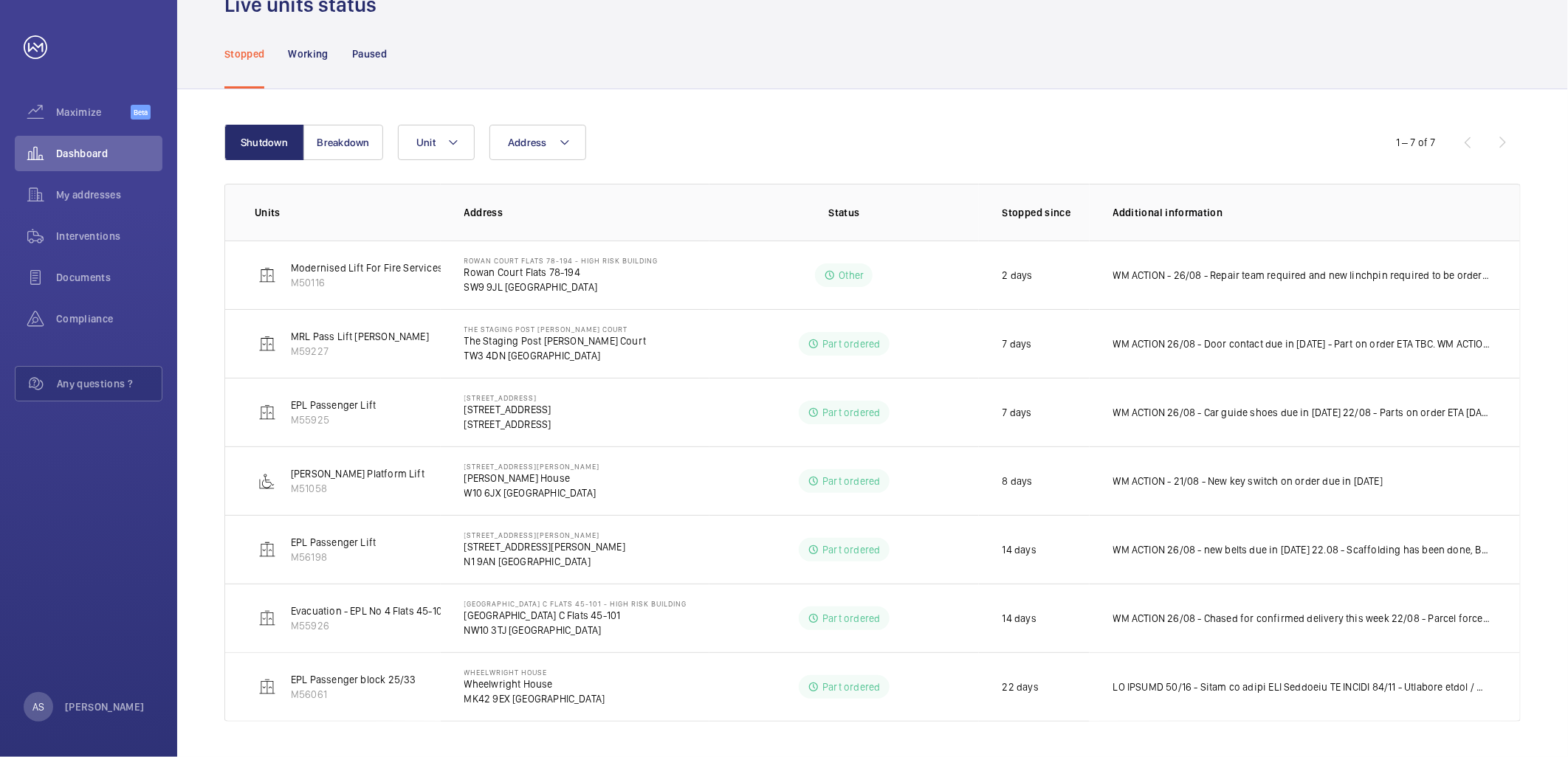
scroll to position [71, 0]
click at [100, 157] on span "Dashboard" at bounding box center [109, 153] width 106 height 14
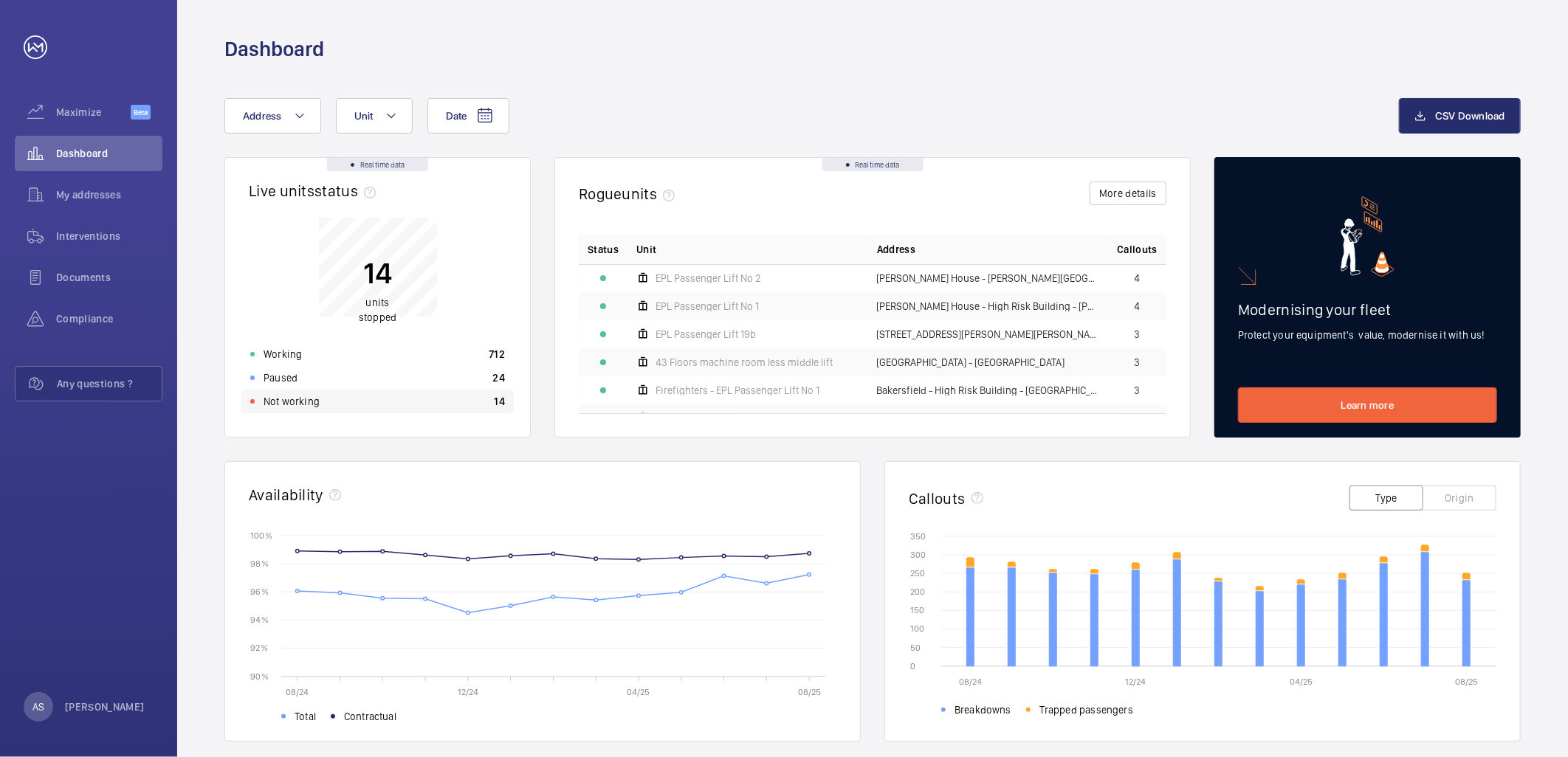
click at [348, 399] on div "Not working 14" at bounding box center [377, 401] width 273 height 24
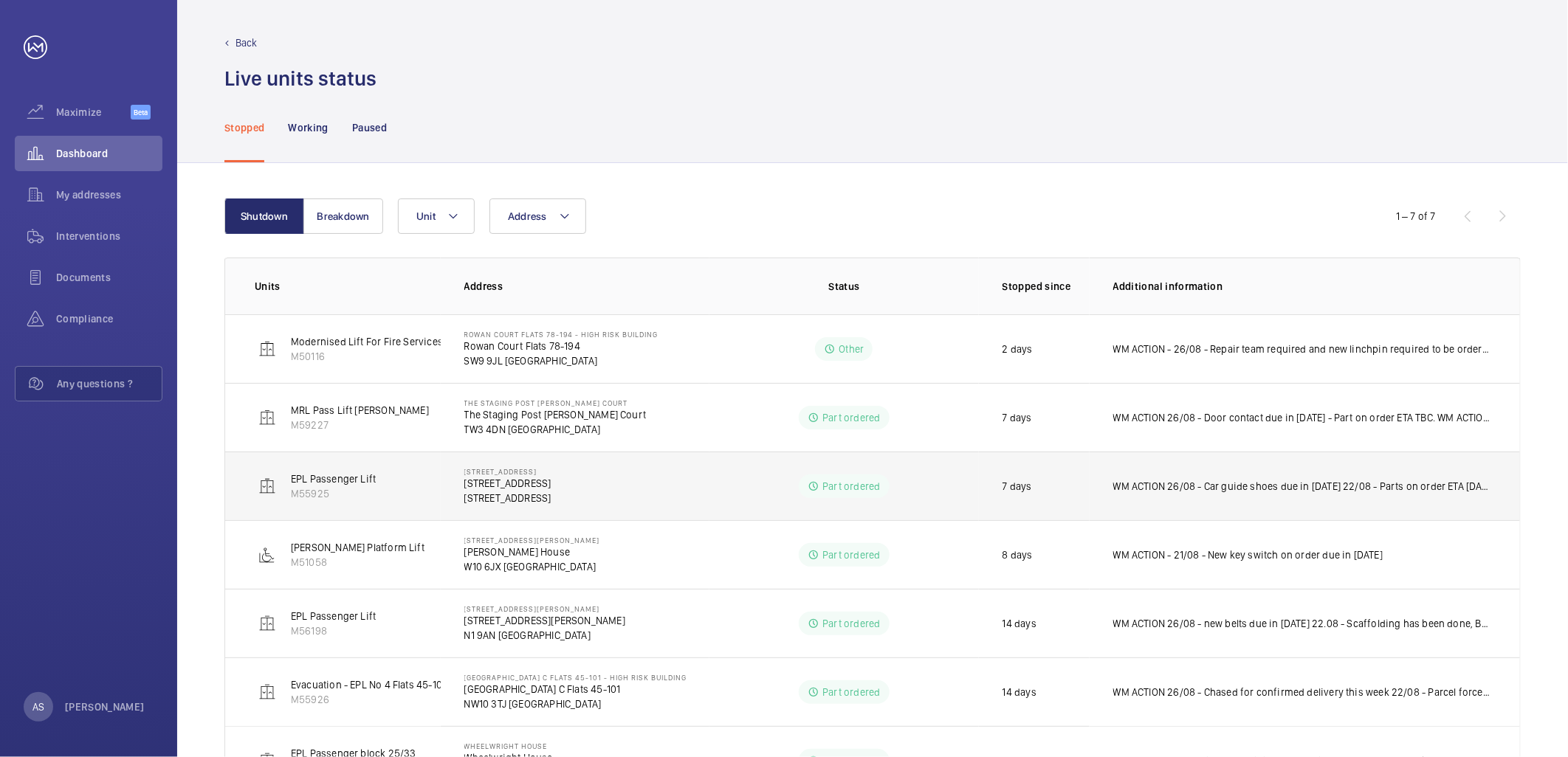
scroll to position [75, 0]
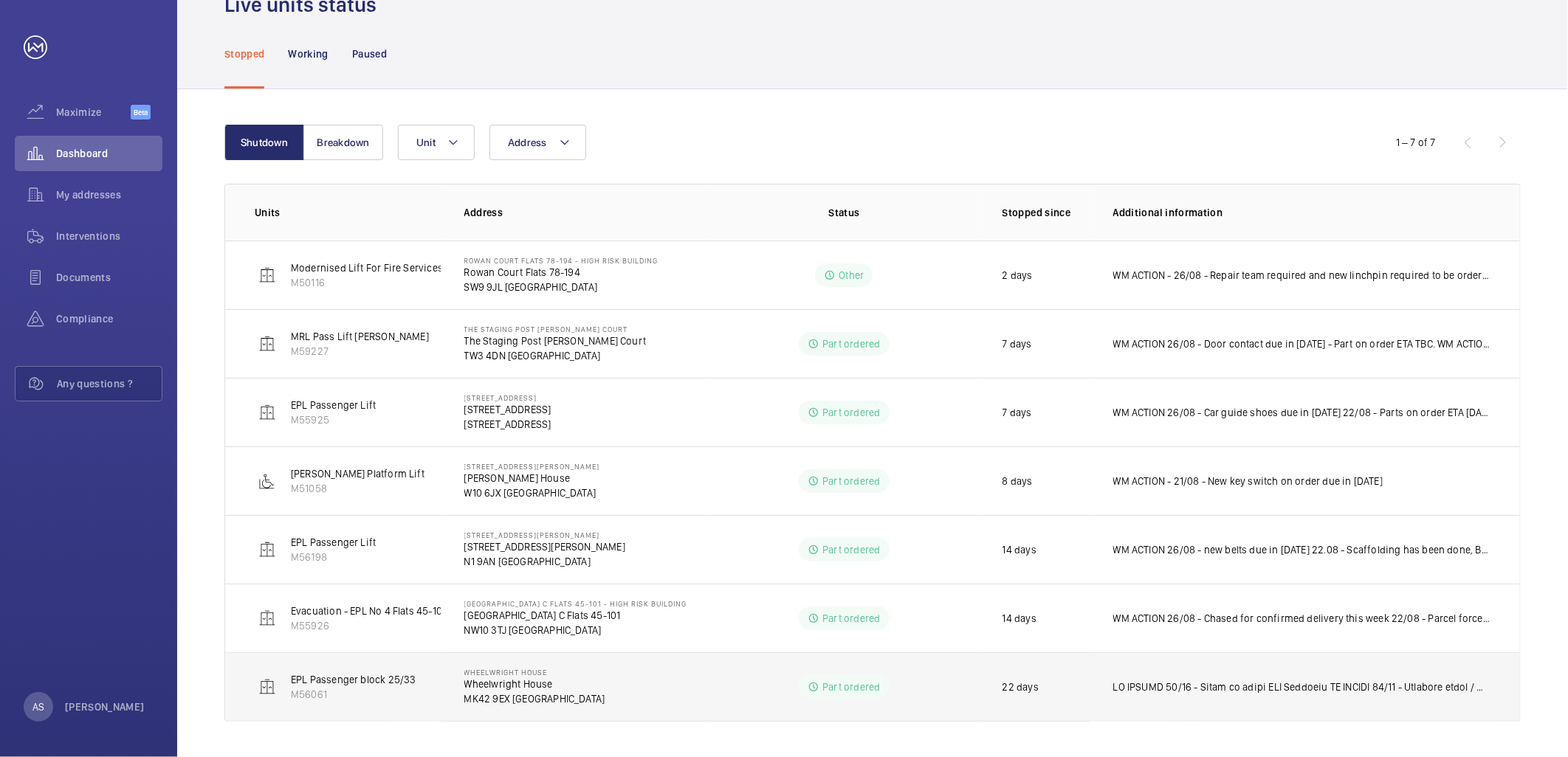
click at [1264, 697] on td at bounding box center [1304, 686] width 430 height 70
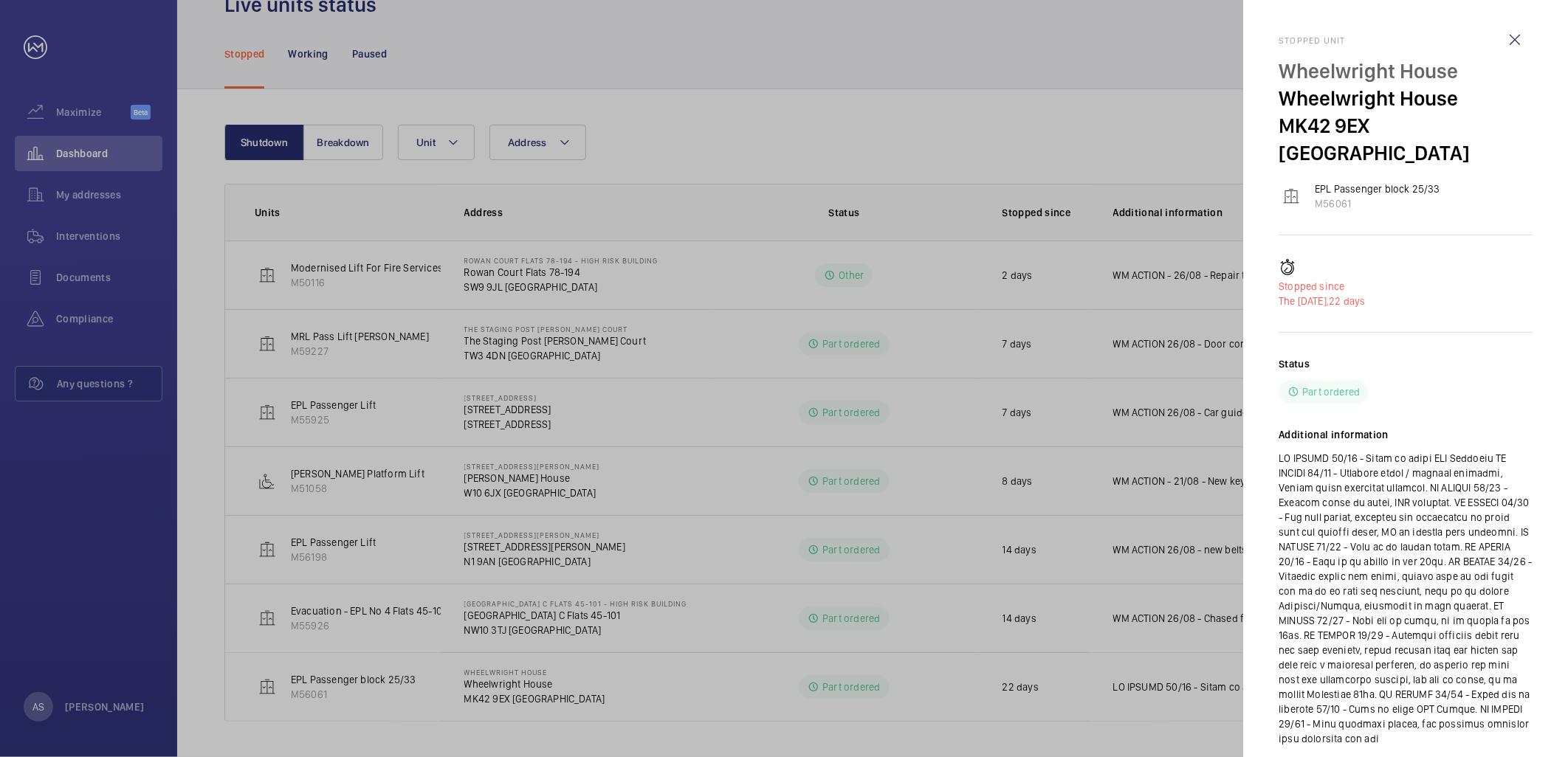
click at [1353, 451] on p at bounding box center [1405, 599] width 254 height 296
click at [1124, 689] on div at bounding box center [784, 378] width 1568 height 757
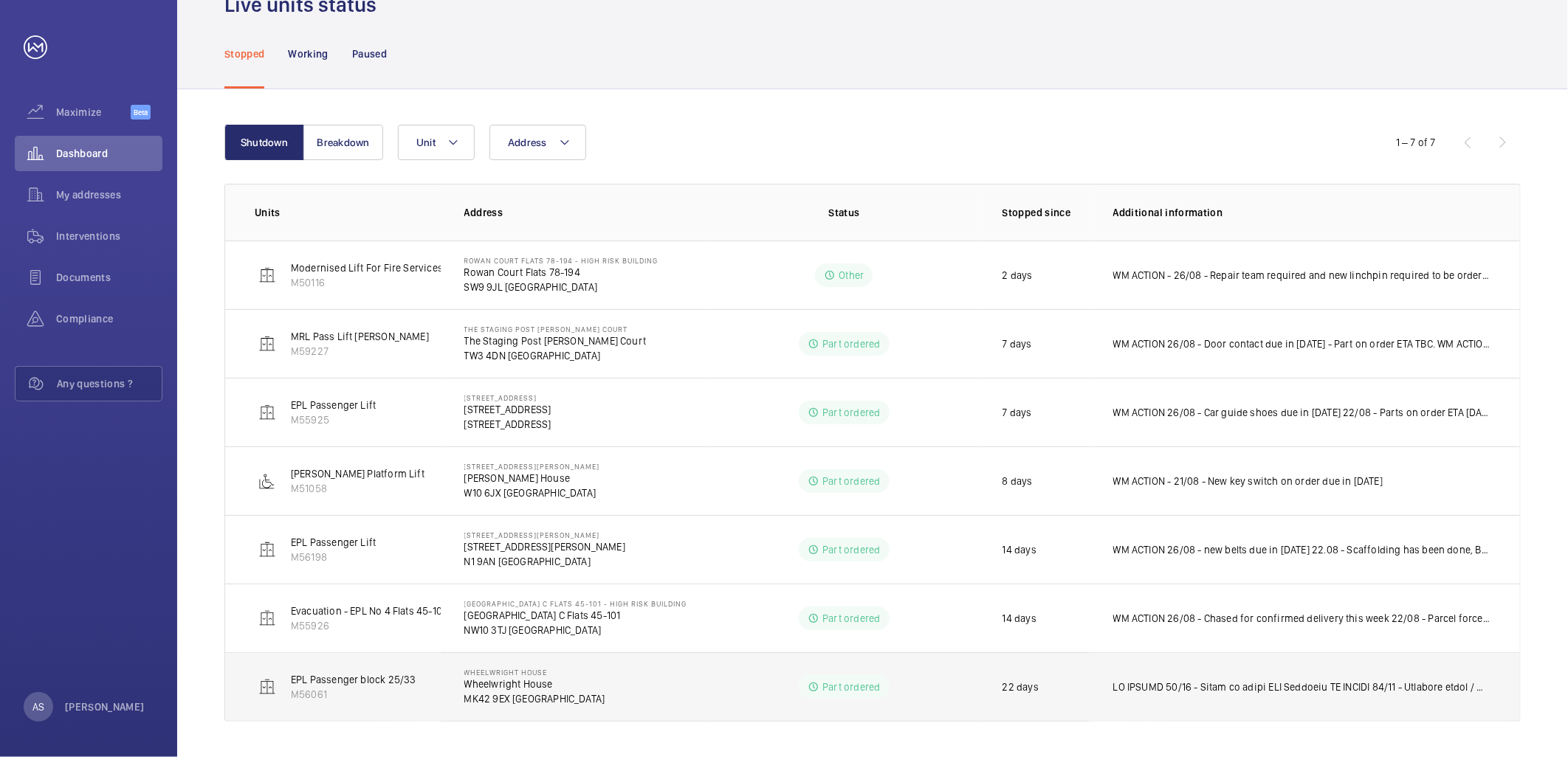
click at [1179, 694] on p at bounding box center [1302, 686] width 377 height 14
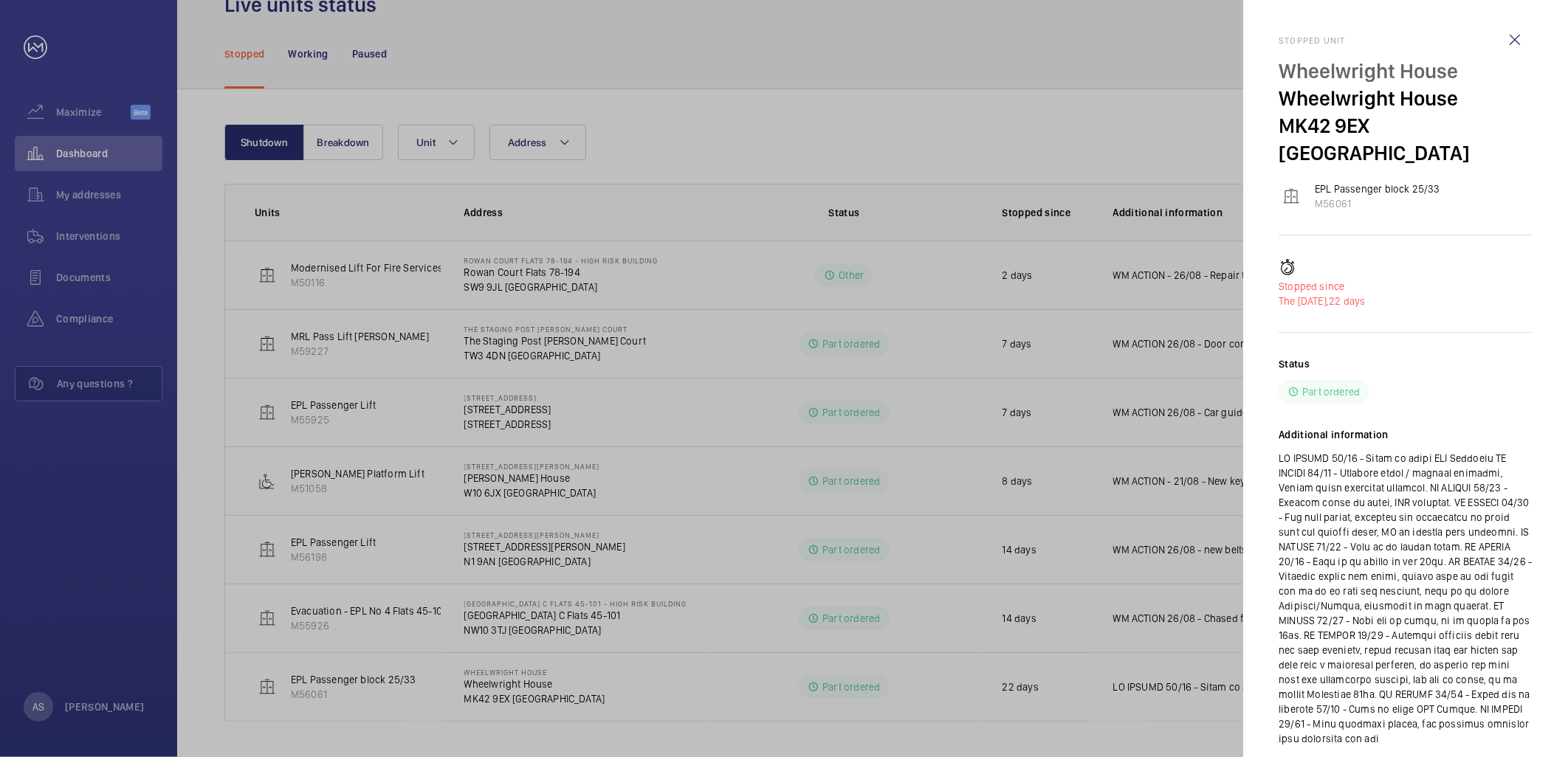
drag, startPoint x: 1280, startPoint y: 431, endPoint x: 1389, endPoint y: 722, distance: 310.7
click at [1389, 722] on div "Status Part ordered Additional information" at bounding box center [1405, 563] width 254 height 414
copy p "WM ACTION 26/08 - Parts on order ETA Thursday WM ACTION 21/08 - Fermator motor …"
